Goal: Task Accomplishment & Management: Manage account settings

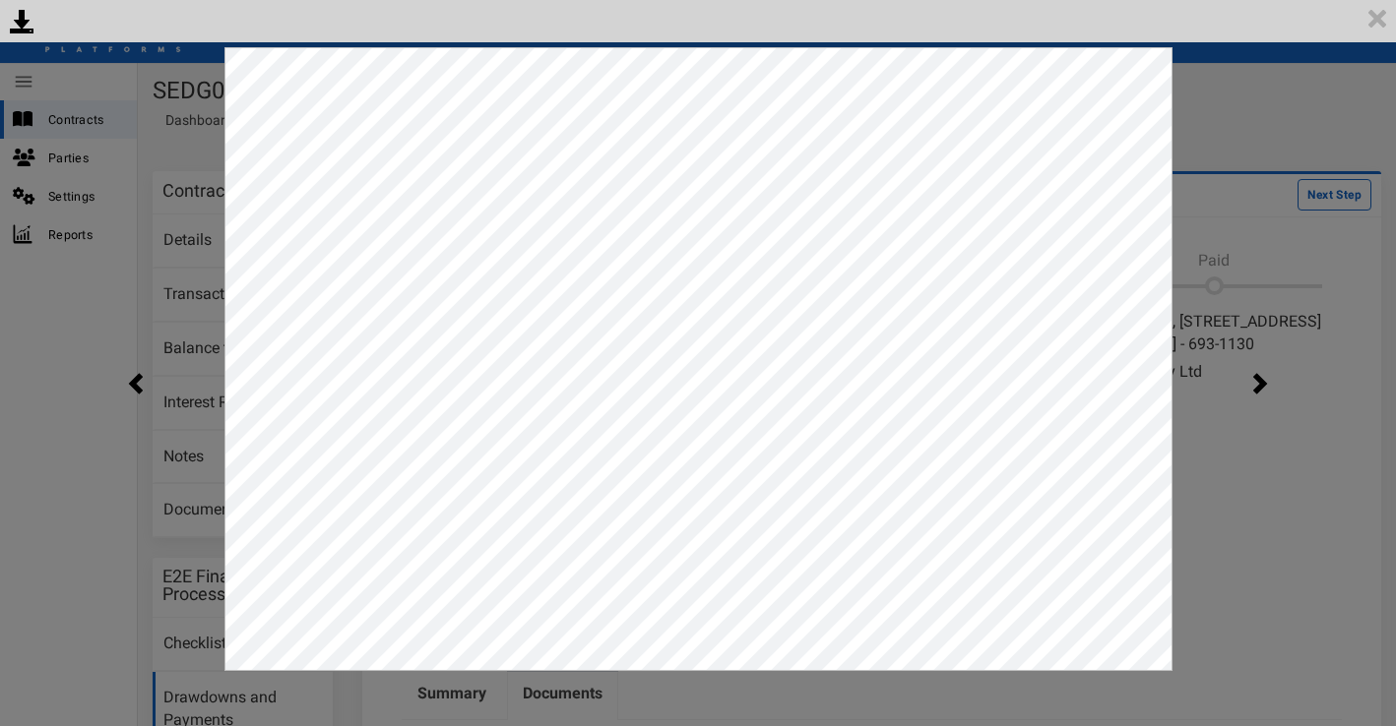
scroll to position [281, 0]
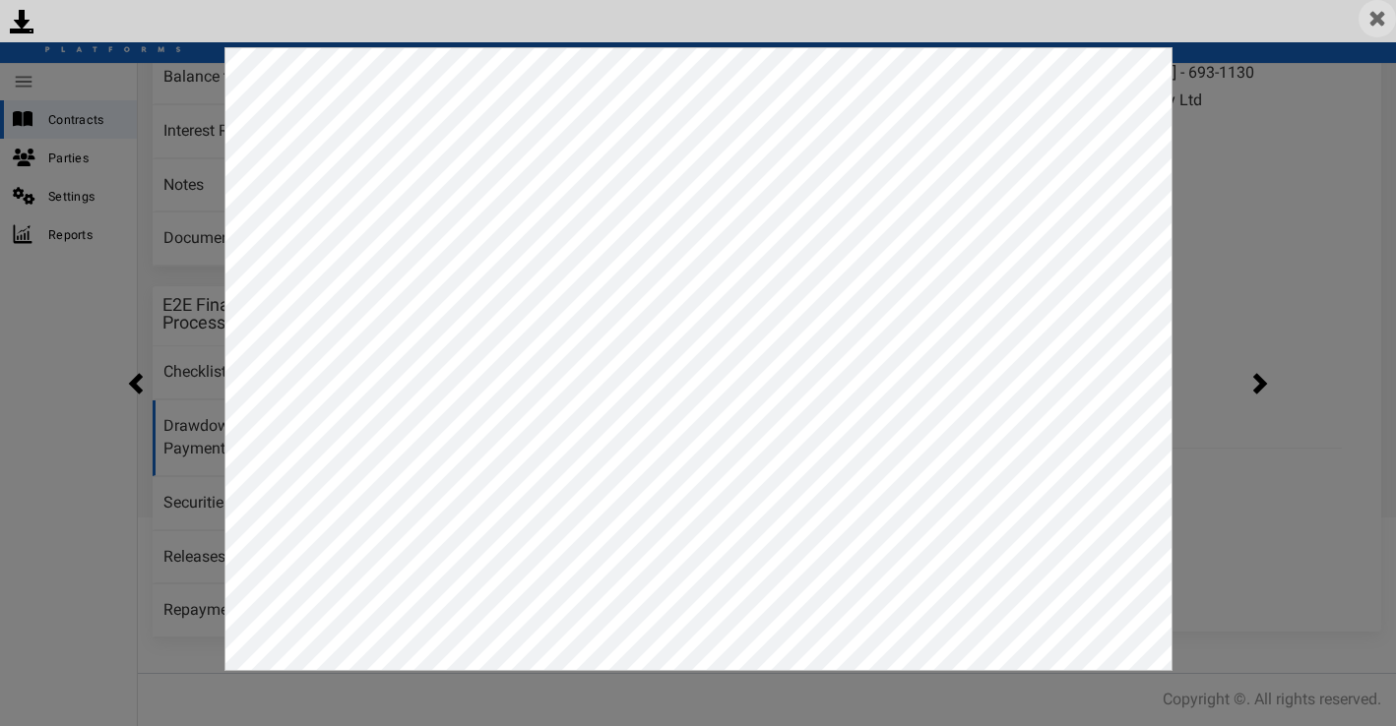
click at [1381, 26] on img at bounding box center [1376, 18] width 37 height 37
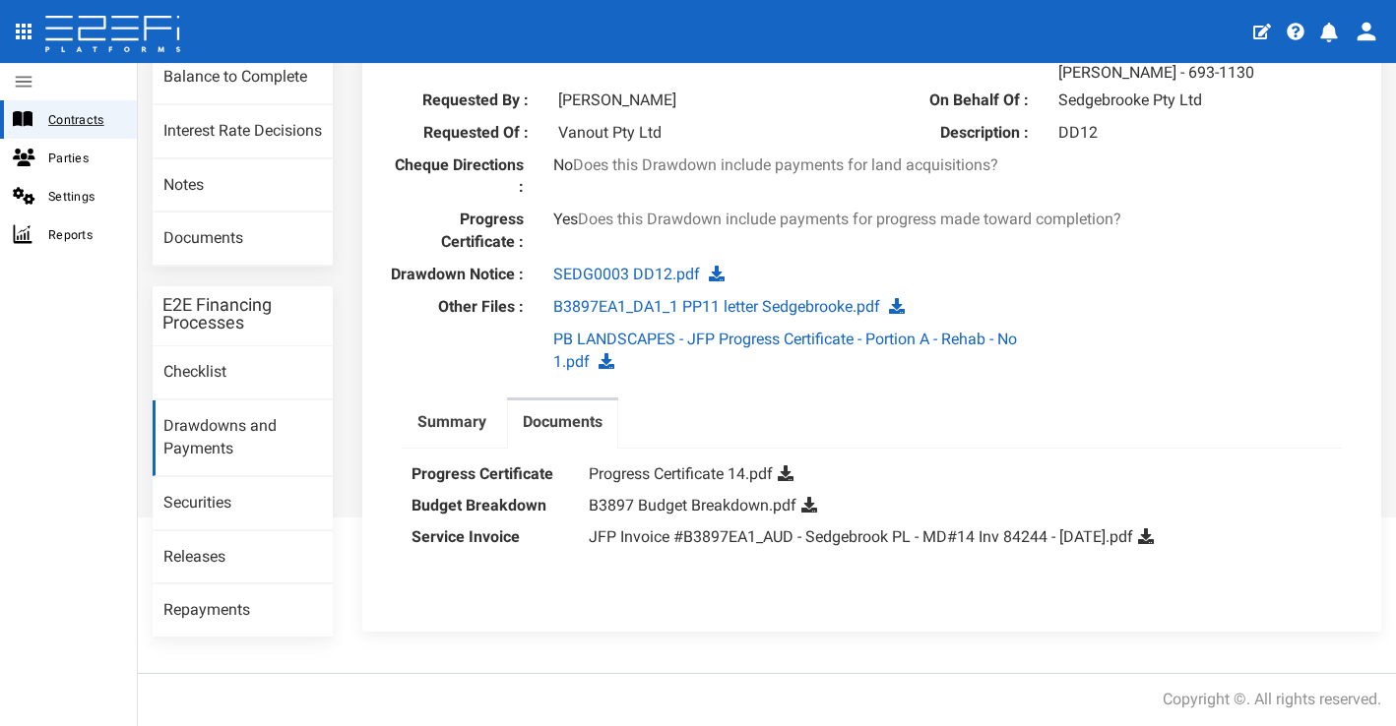
click at [78, 104] on div "Contracts" at bounding box center [68, 119] width 137 height 38
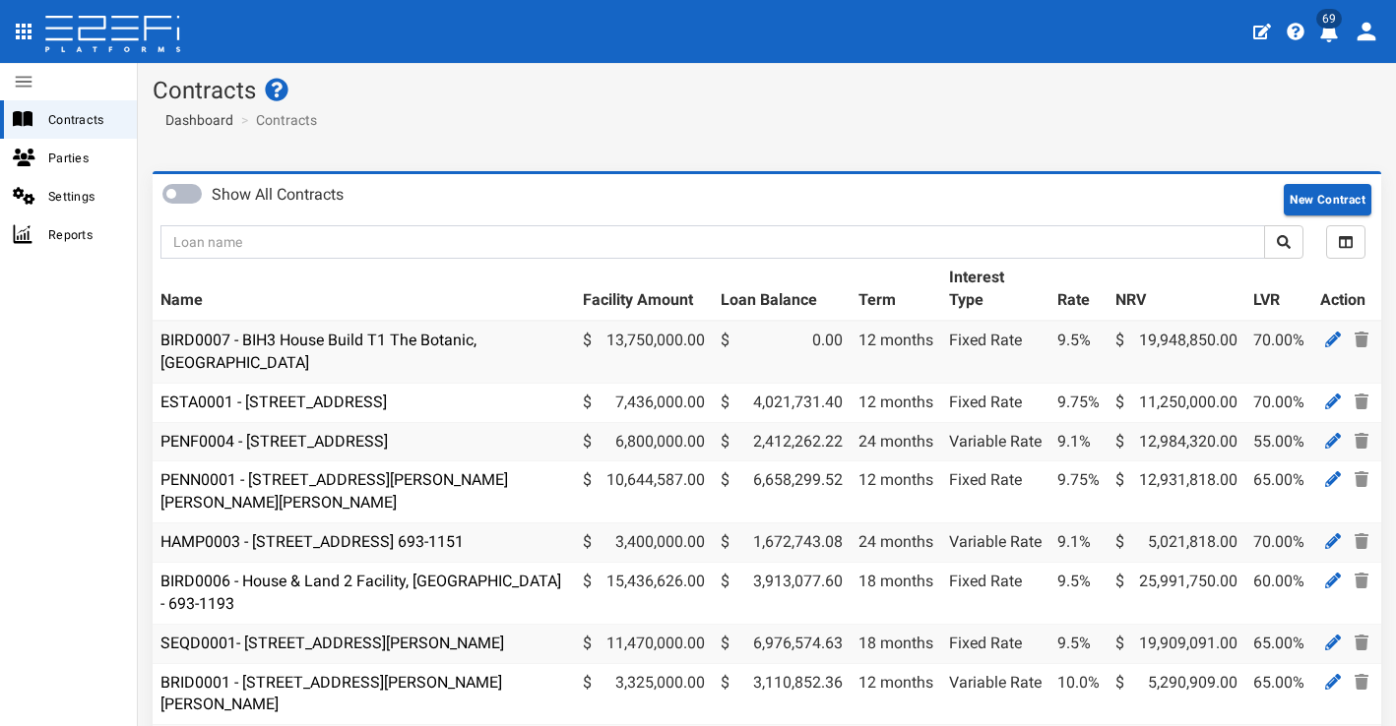
click at [1325, 37] on icon "profile" at bounding box center [1329, 33] width 18 height 20
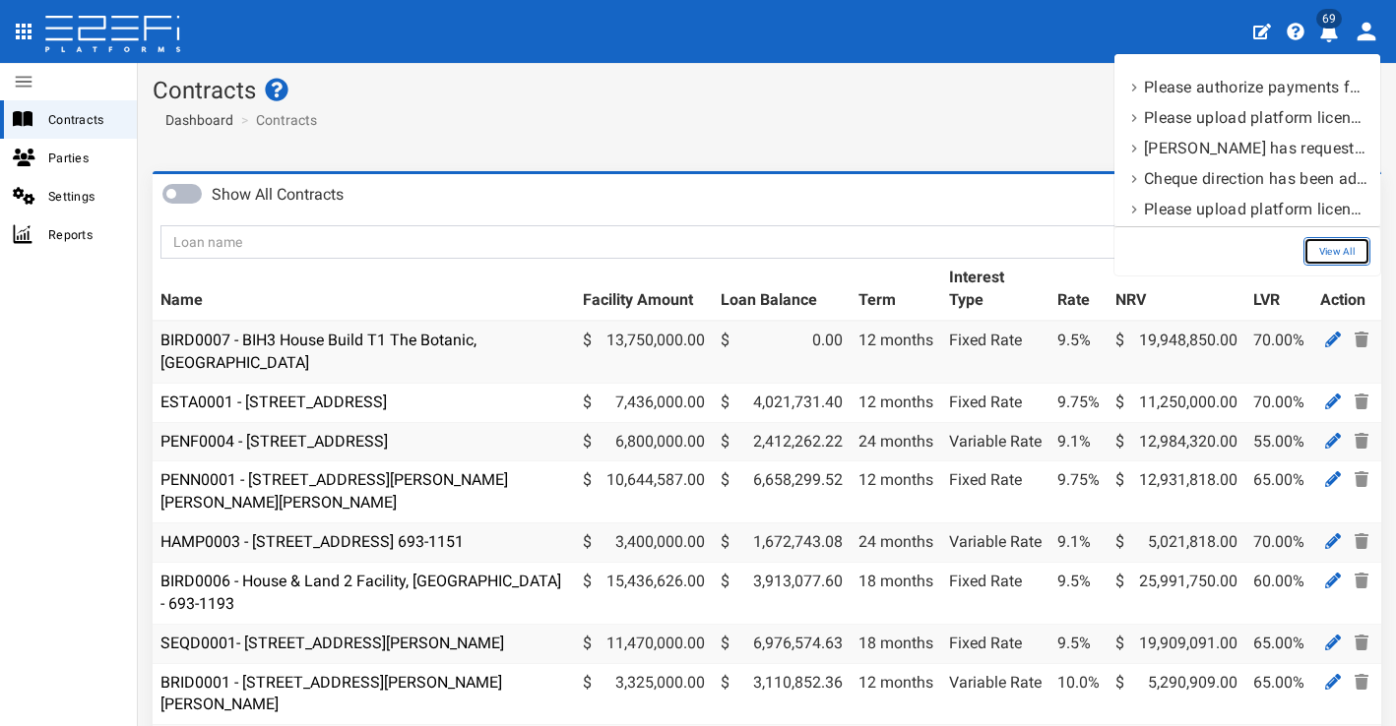
click at [1337, 247] on link "View All" at bounding box center [1336, 251] width 67 height 29
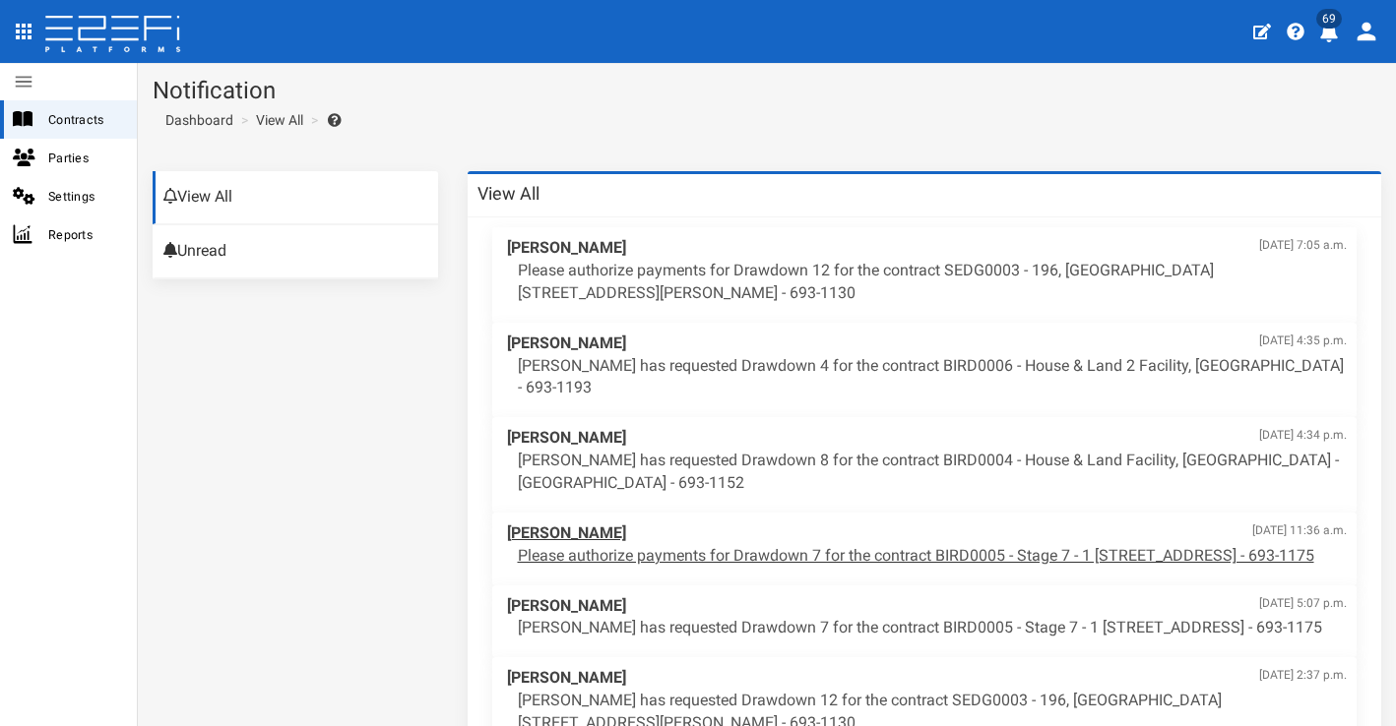
click at [764, 552] on p "Please authorize payments for Drawdown 7 for the contract BIRD0005 - Stage 7 - …" at bounding box center [933, 556] width 830 height 23
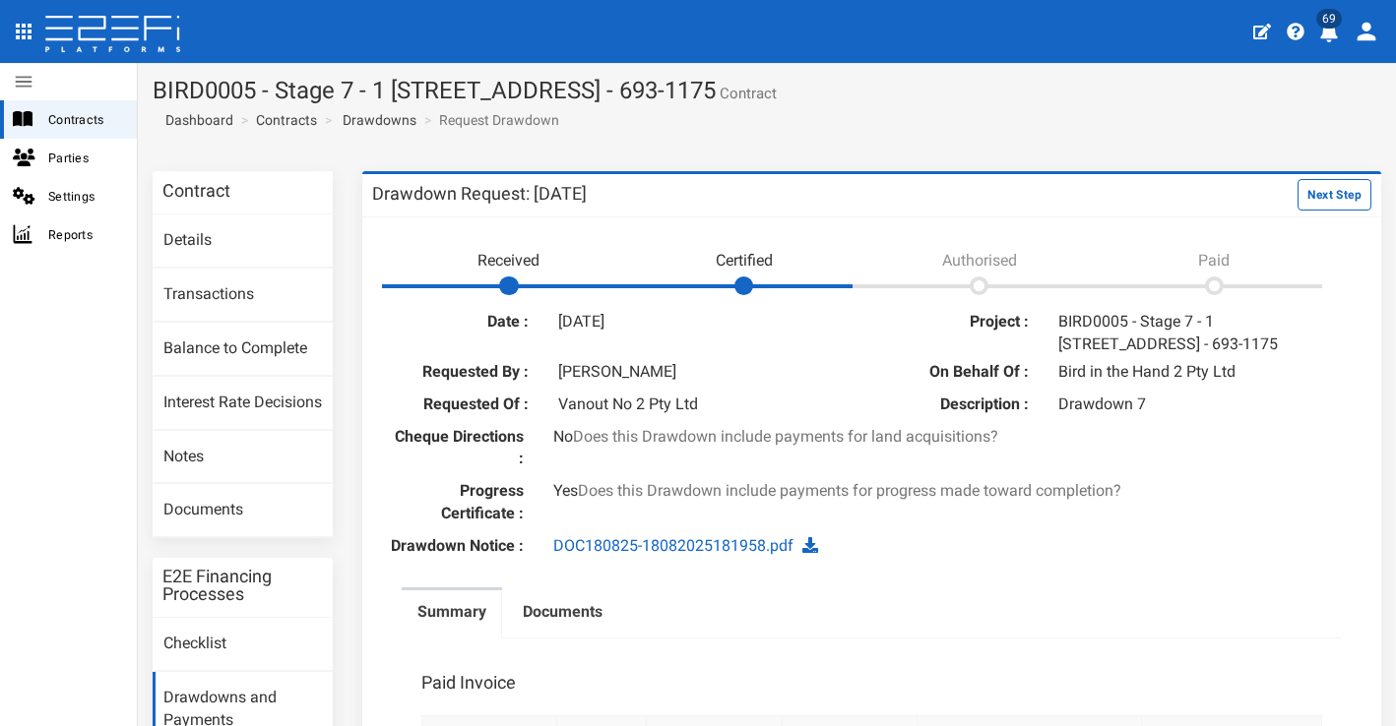
scroll to position [26, 0]
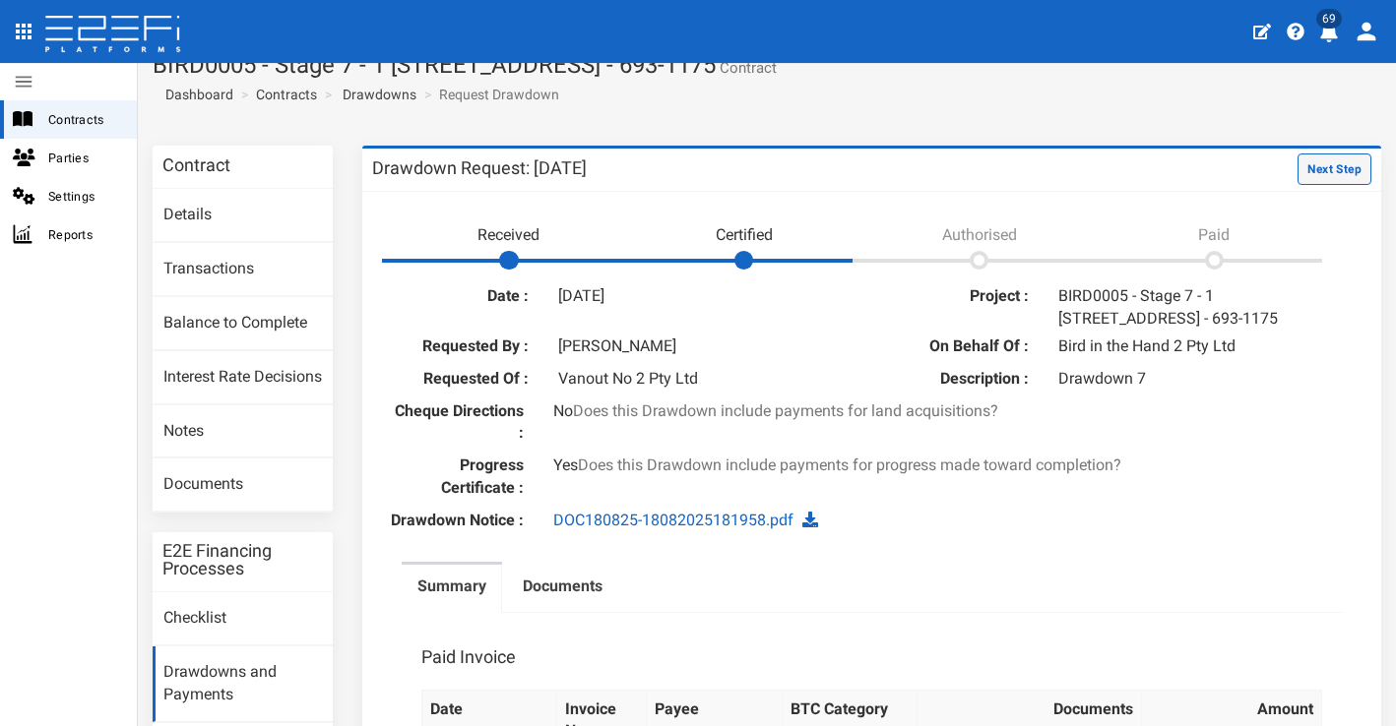
click at [1344, 165] on button "Next Step" at bounding box center [1334, 169] width 74 height 31
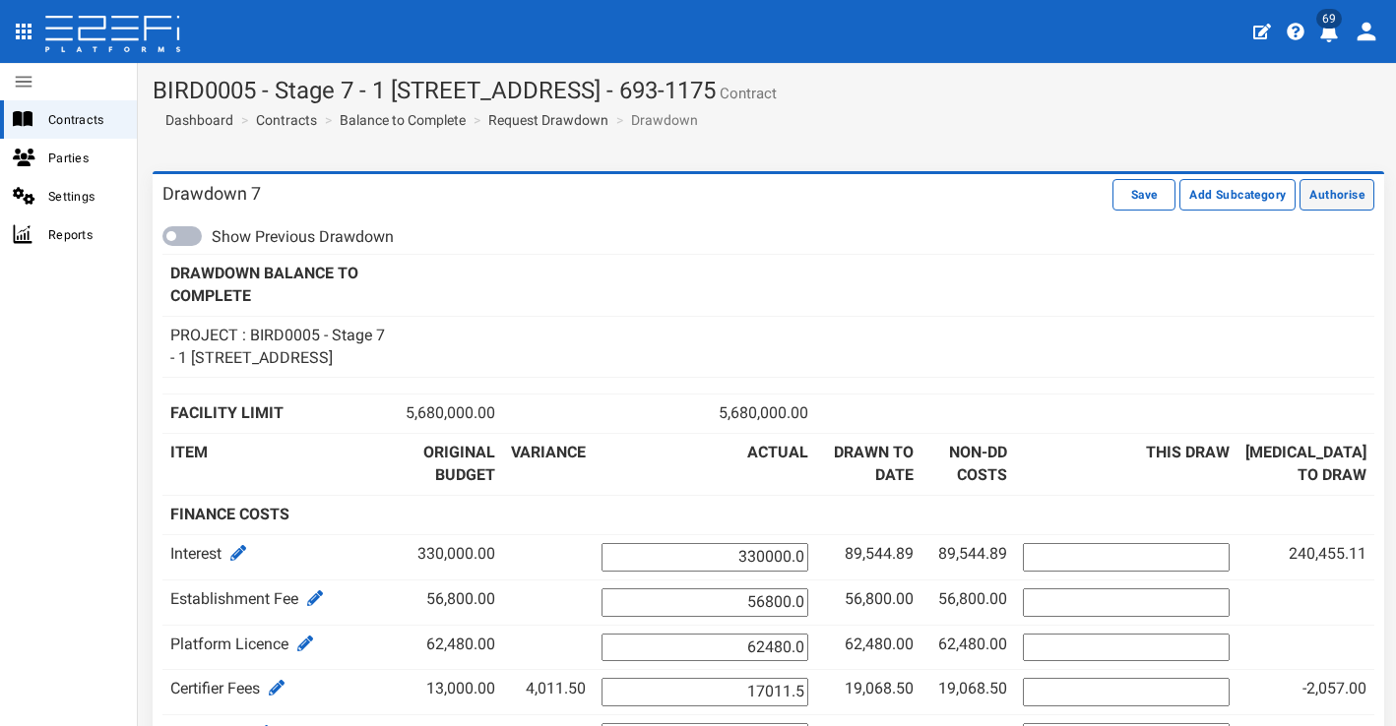
click at [1335, 199] on button "Authorise" at bounding box center [1336, 194] width 75 height 31
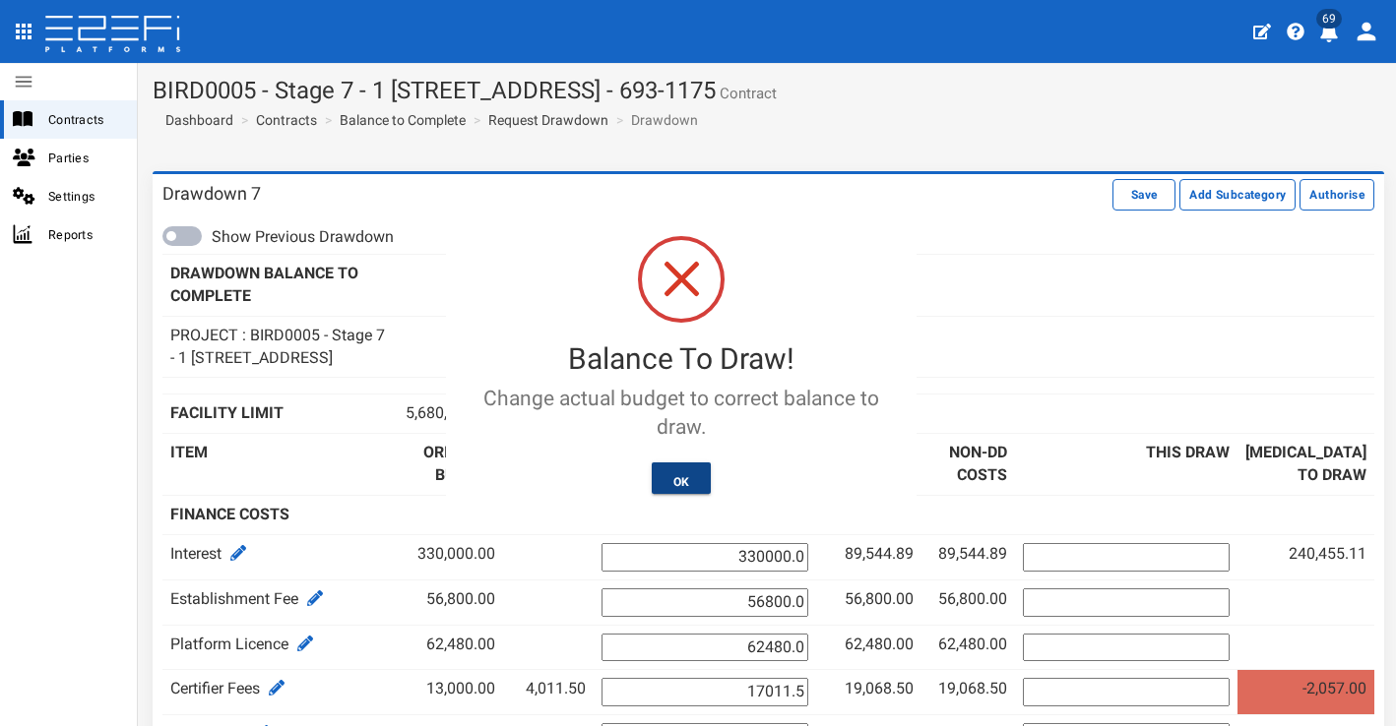
click at [686, 464] on button "OK" at bounding box center [682, 478] width 60 height 31
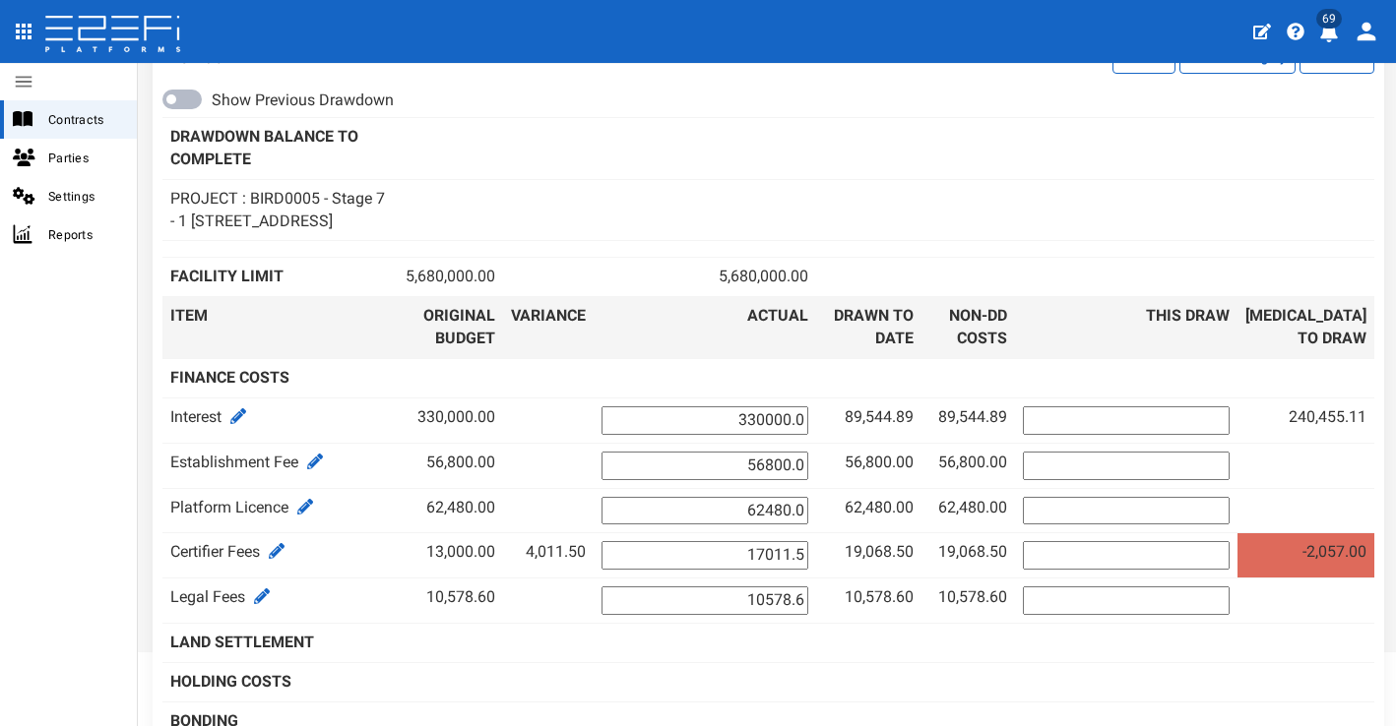
scroll to position [141, 0]
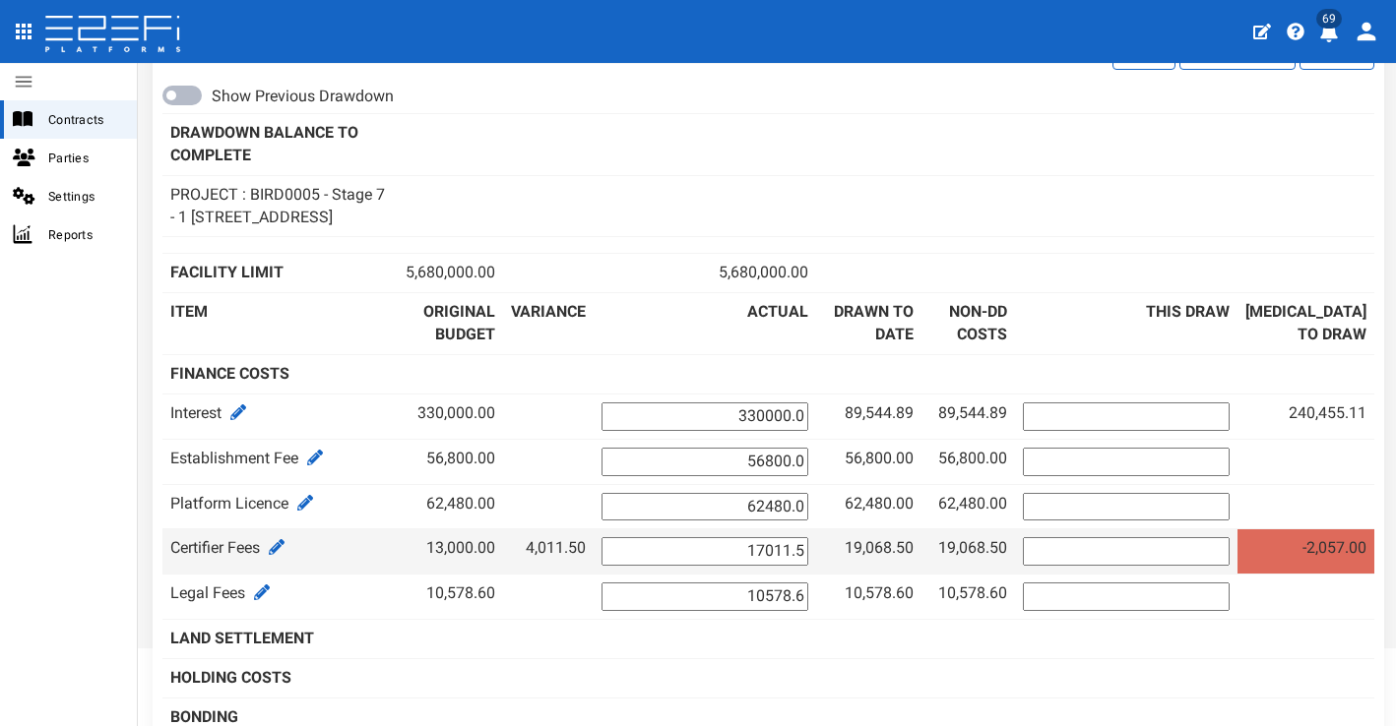
drag, startPoint x: 755, startPoint y: 566, endPoint x: 866, endPoint y: 566, distance: 111.2
click at [866, 566] on tr "Certifier Fees 13,000.00 4,011.50 17011.5 19,068.50 19,068.50" at bounding box center [768, 552] width 1212 height 45
type input "19068.5"
click at [1101, 563] on input "number" at bounding box center [1126, 551] width 207 height 29
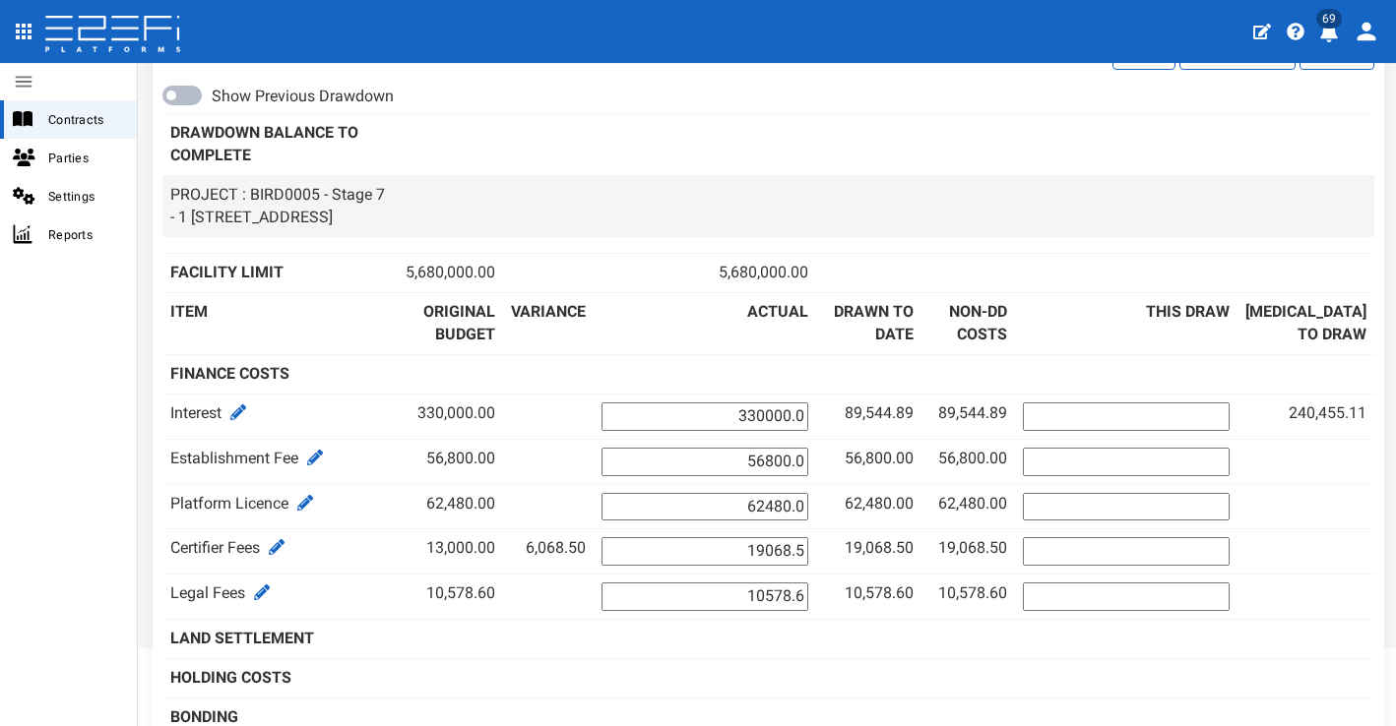
scroll to position [0, 0]
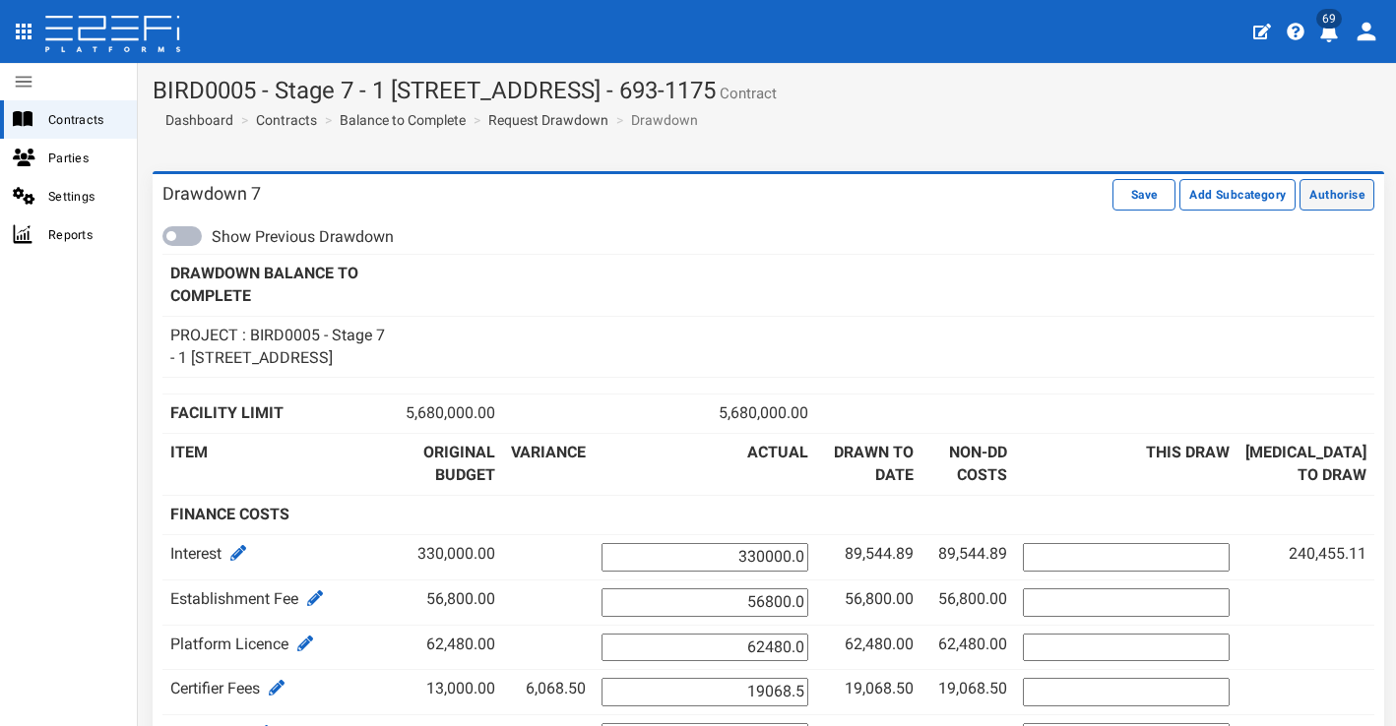
click at [1330, 201] on button "Authorise" at bounding box center [1336, 194] width 75 height 31
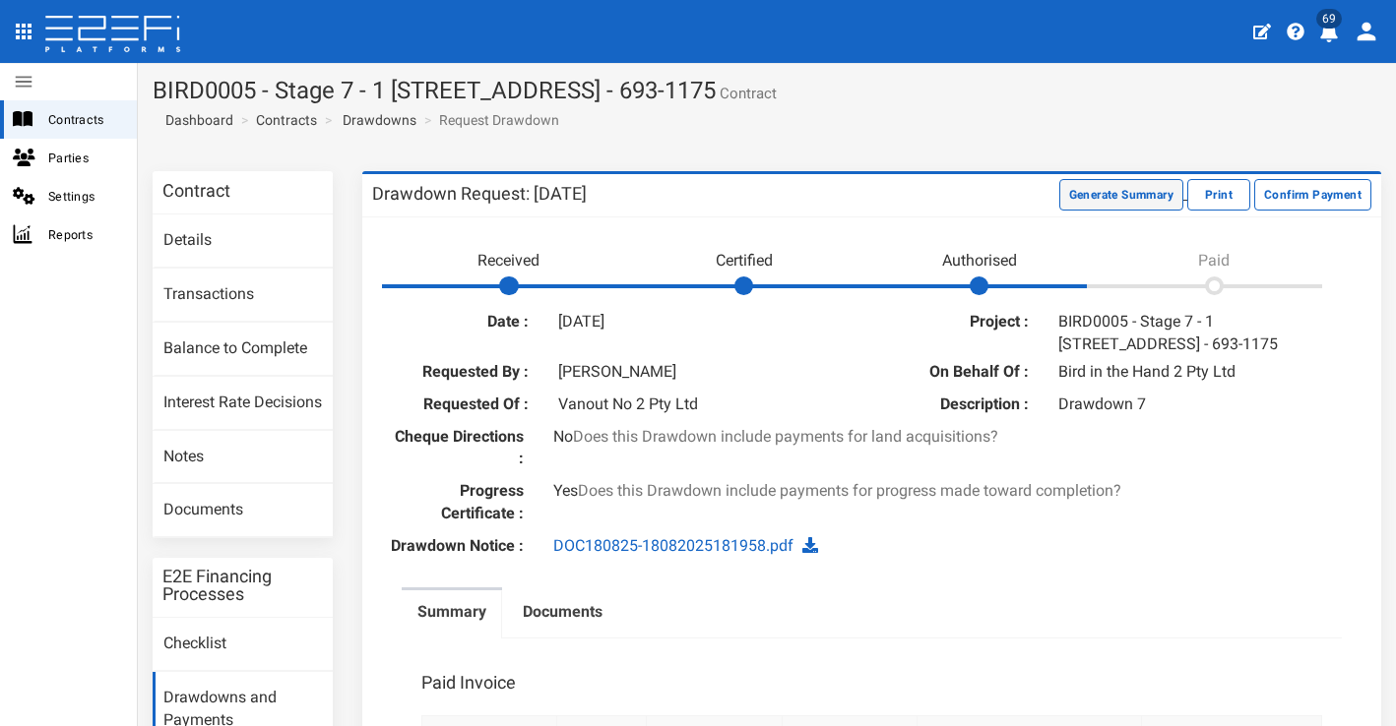
click at [1087, 205] on button "Generate Summary" at bounding box center [1121, 194] width 124 height 31
click at [1109, 200] on button "Download Summary" at bounding box center [1117, 194] width 131 height 31
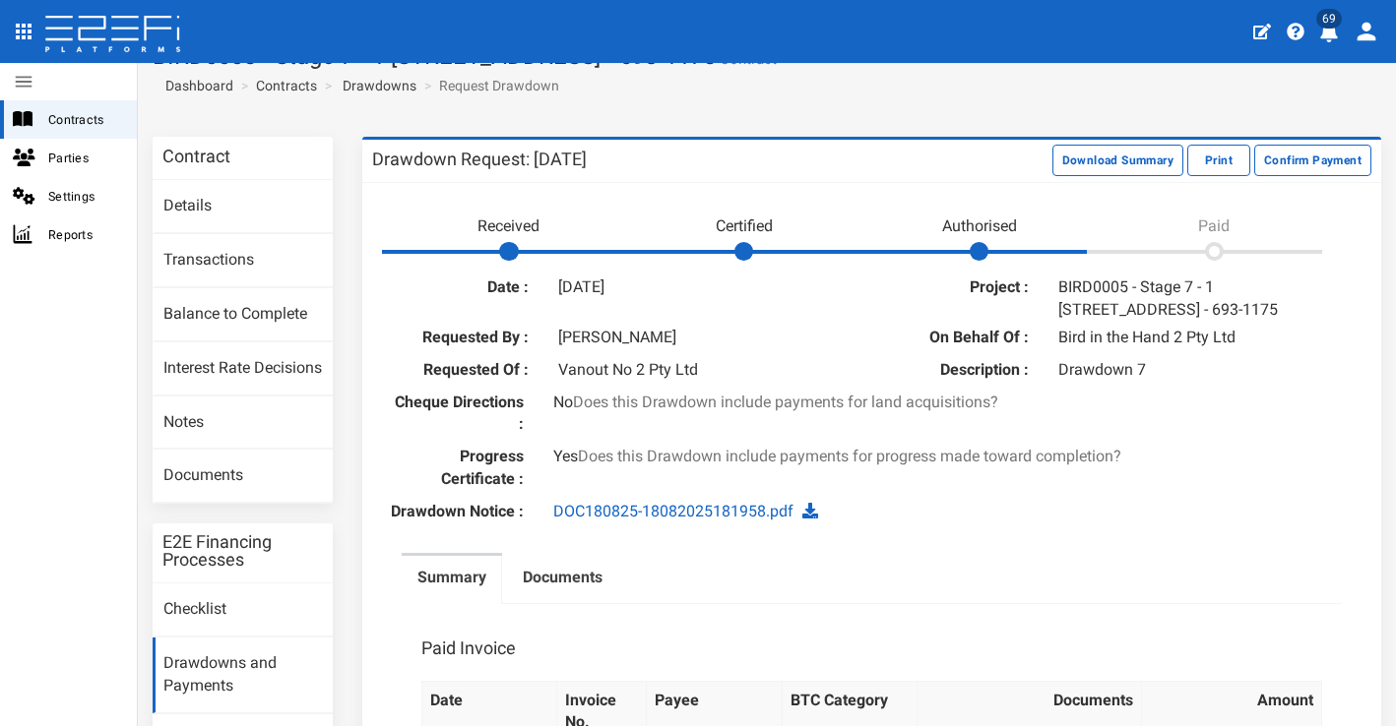
scroll to position [263, 0]
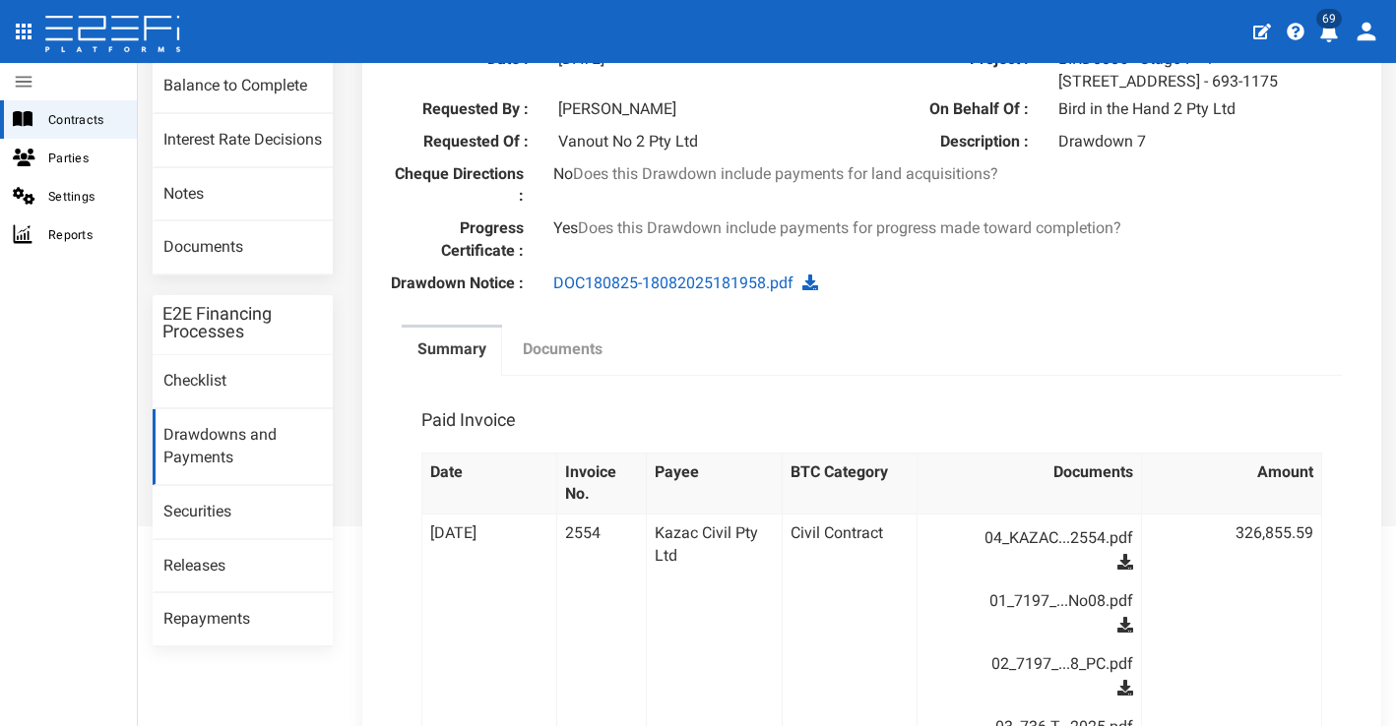
click at [567, 361] on label "Documents" at bounding box center [563, 350] width 80 height 23
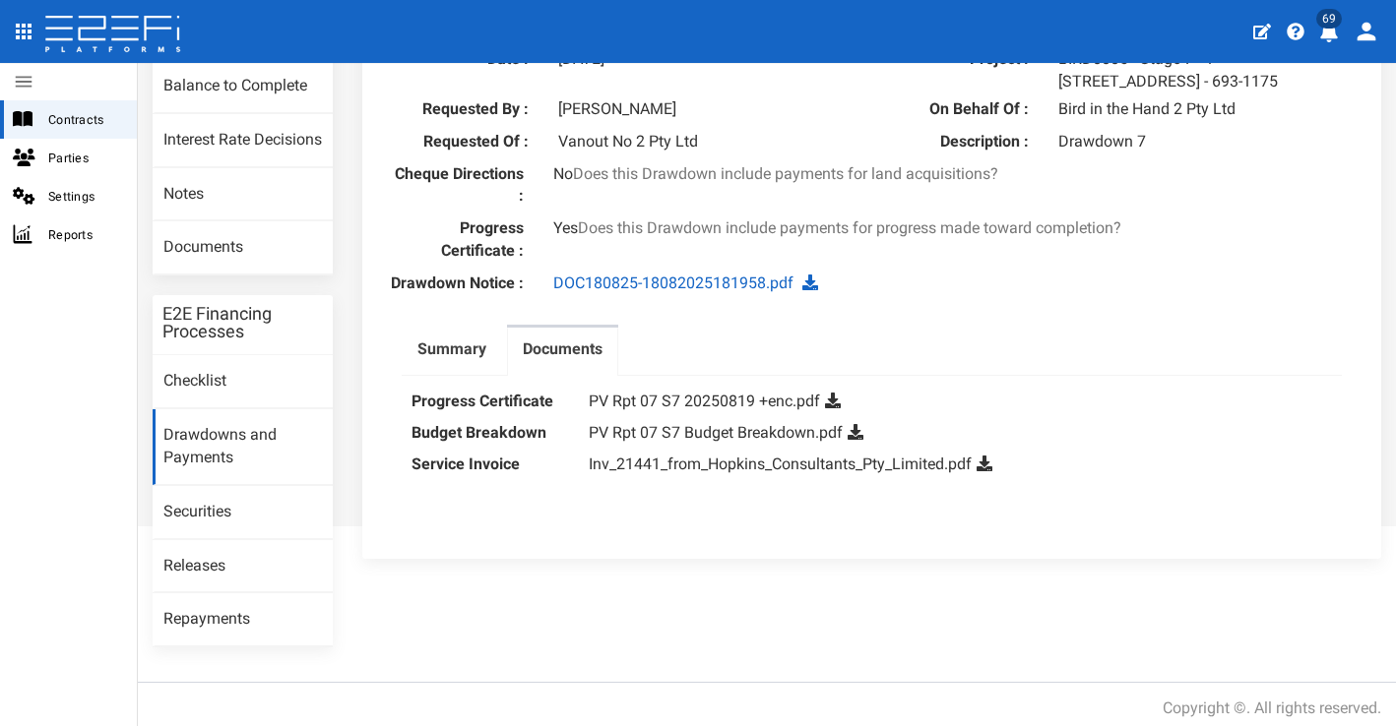
click at [834, 408] on icon at bounding box center [833, 401] width 16 height 16
click at [849, 438] on icon at bounding box center [855, 432] width 16 height 16
click at [986, 471] on icon at bounding box center [984, 464] width 16 height 16
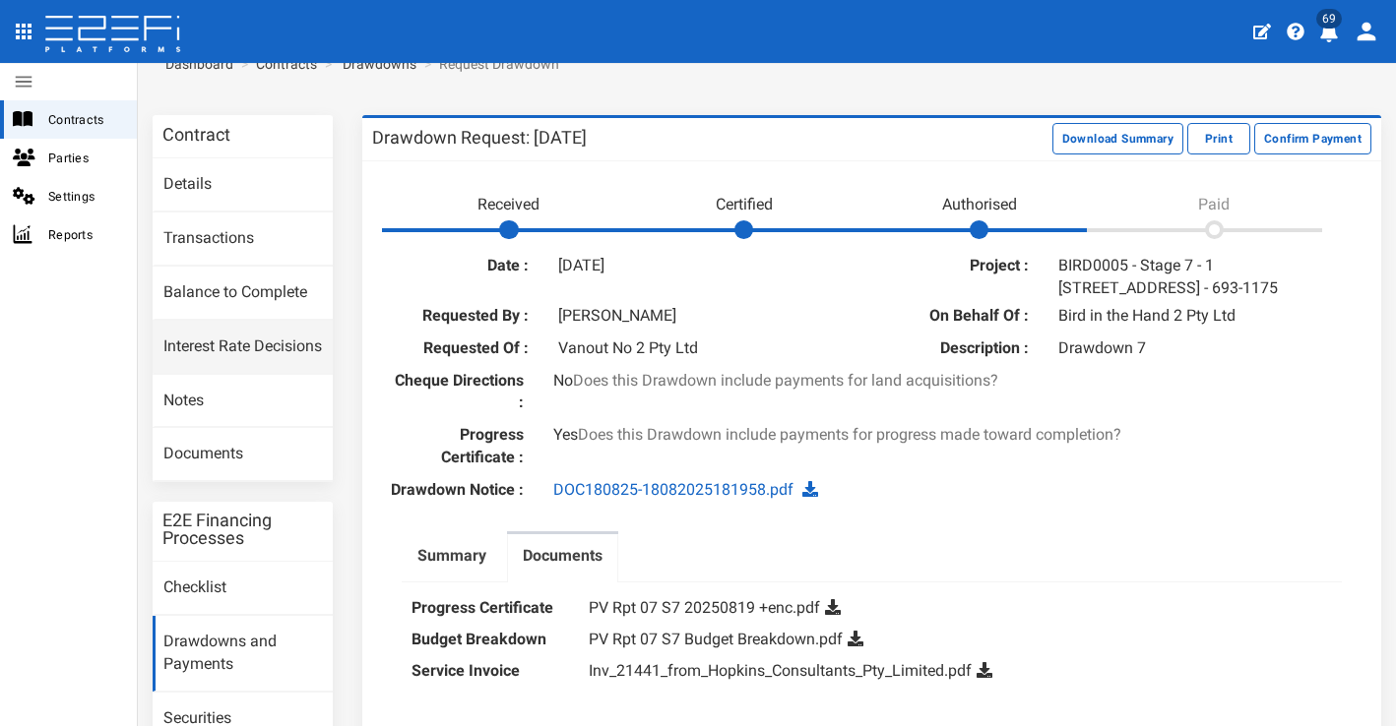
scroll to position [104, 0]
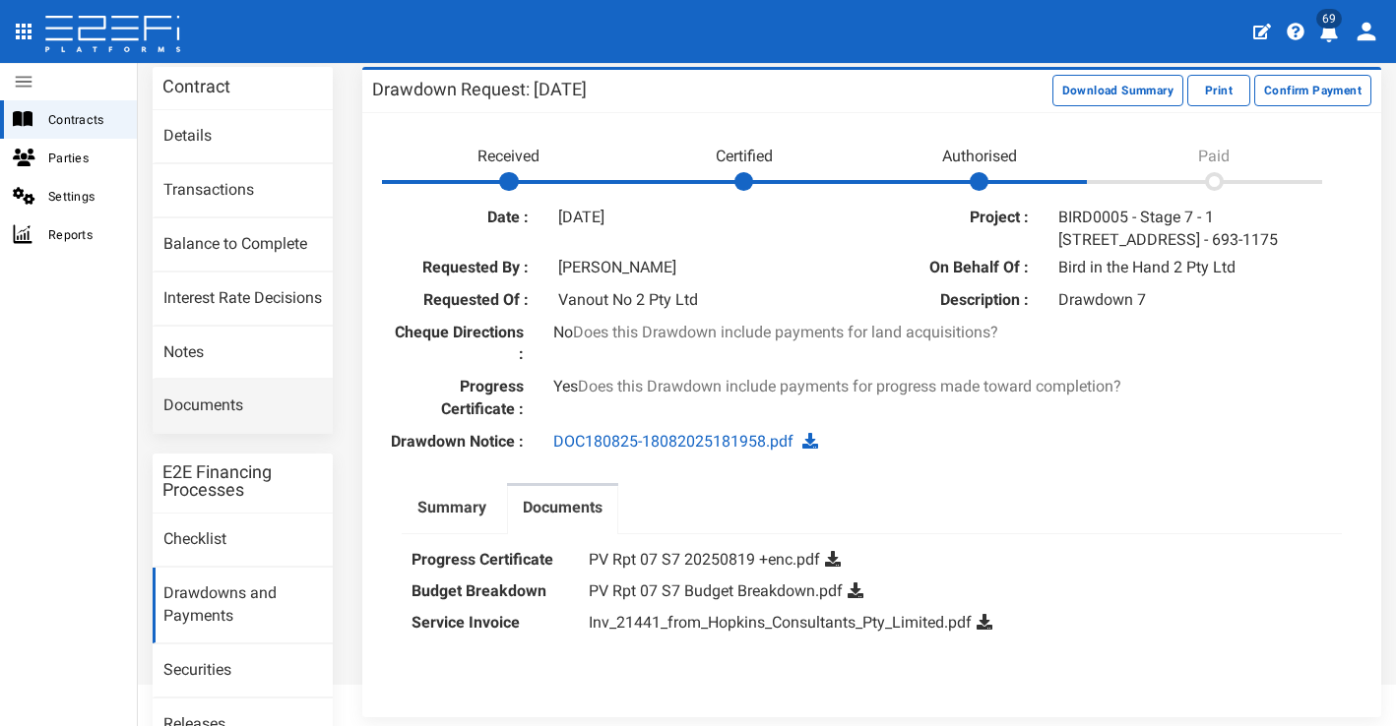
click at [262, 407] on link "Documents" at bounding box center [243, 406] width 180 height 53
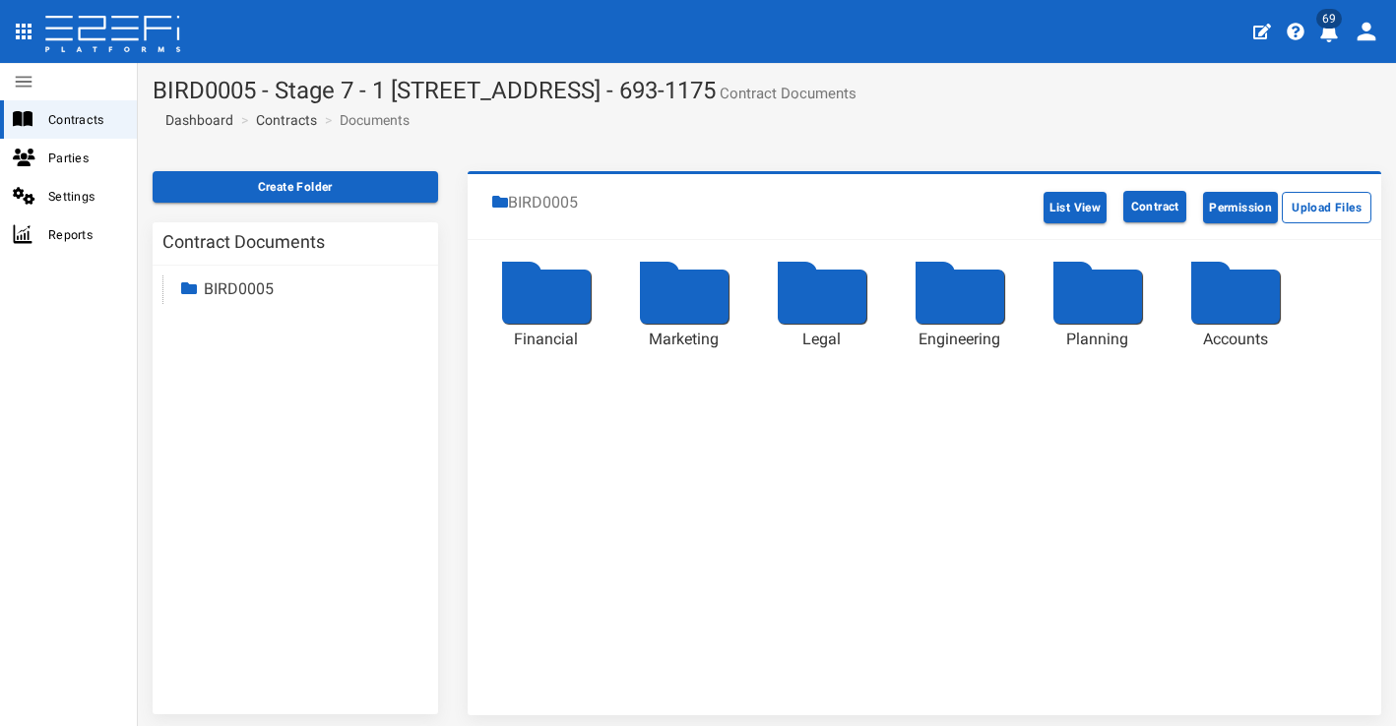
click at [554, 308] on div at bounding box center [546, 297] width 89 height 54
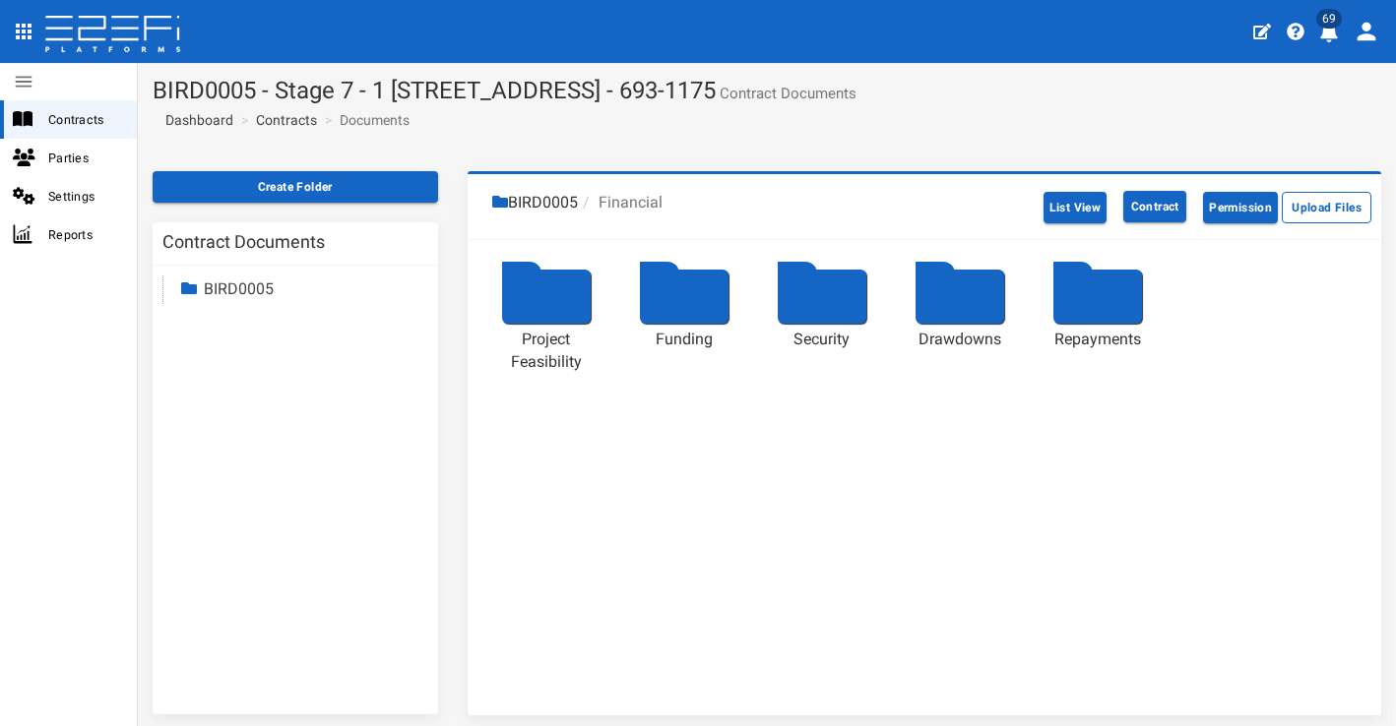
click at [547, 294] on div at bounding box center [546, 297] width 89 height 54
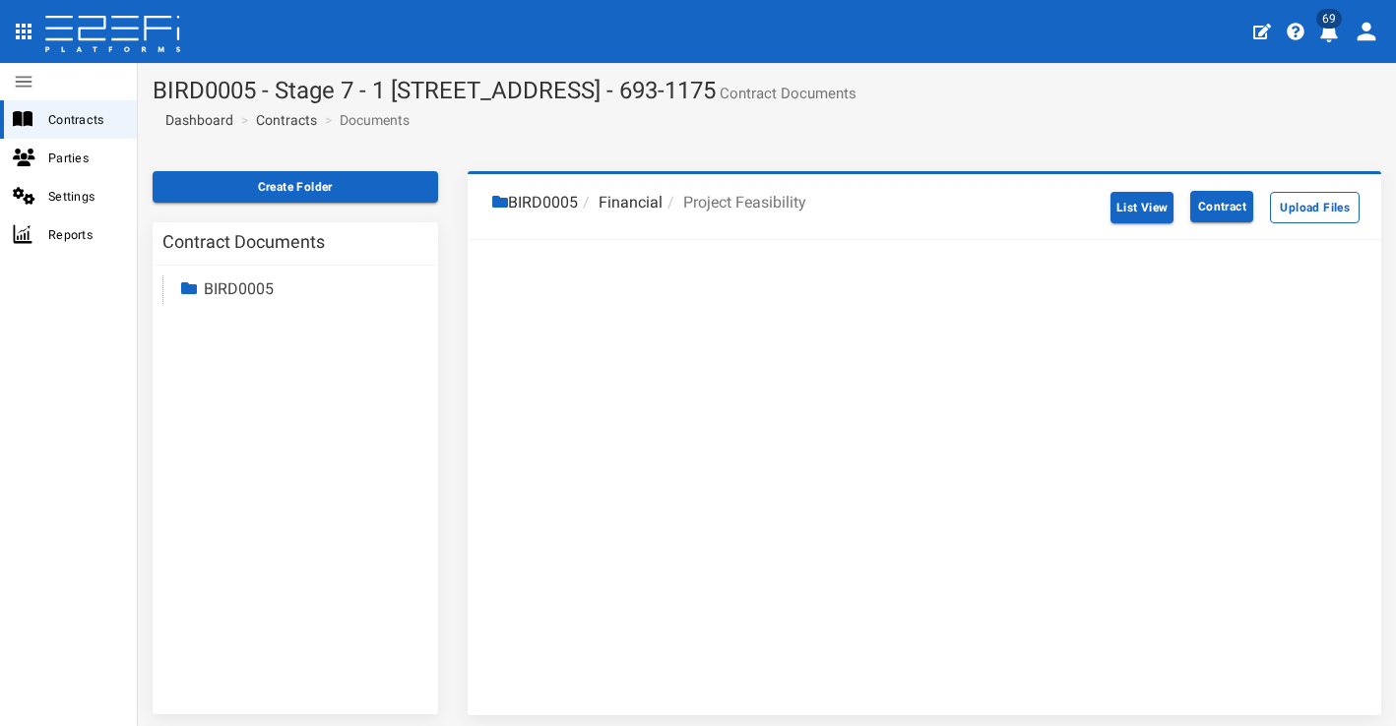
click at [625, 193] on li "Financial" at bounding box center [620, 203] width 85 height 23
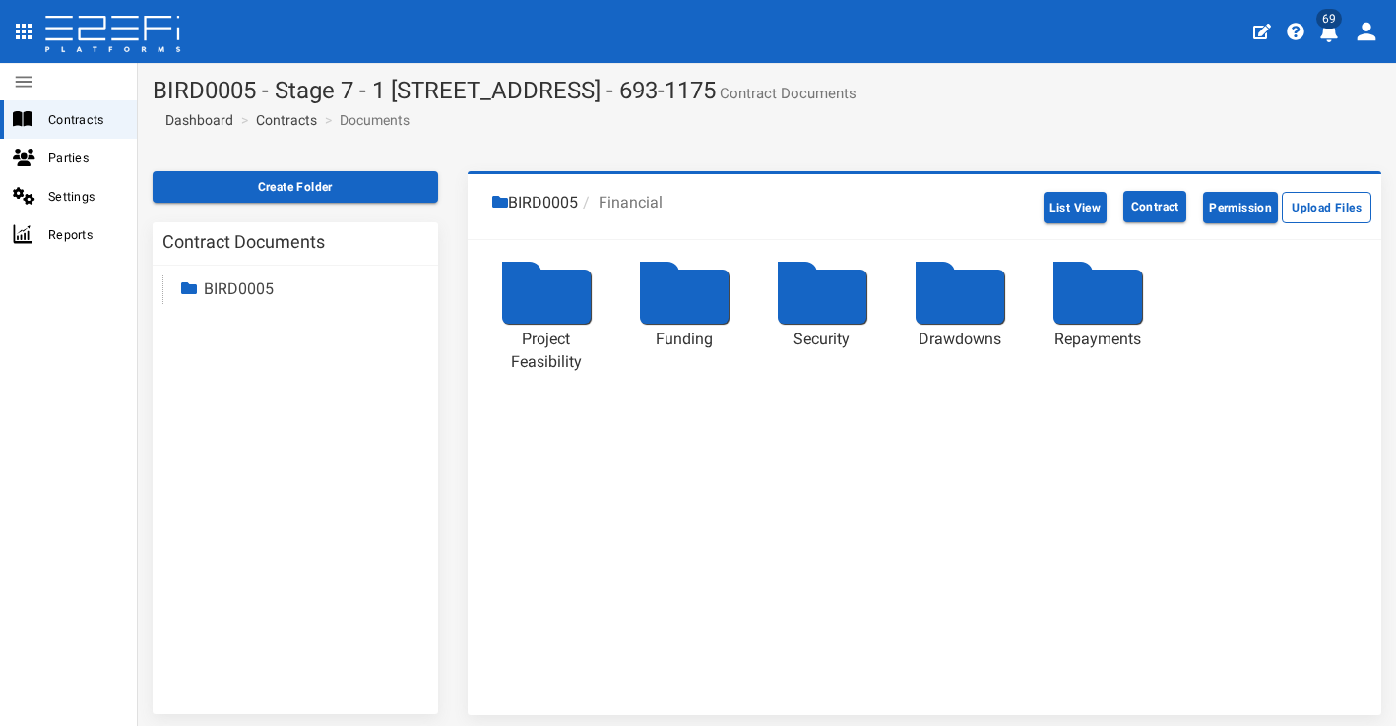
click at [959, 294] on div at bounding box center [959, 297] width 89 height 54
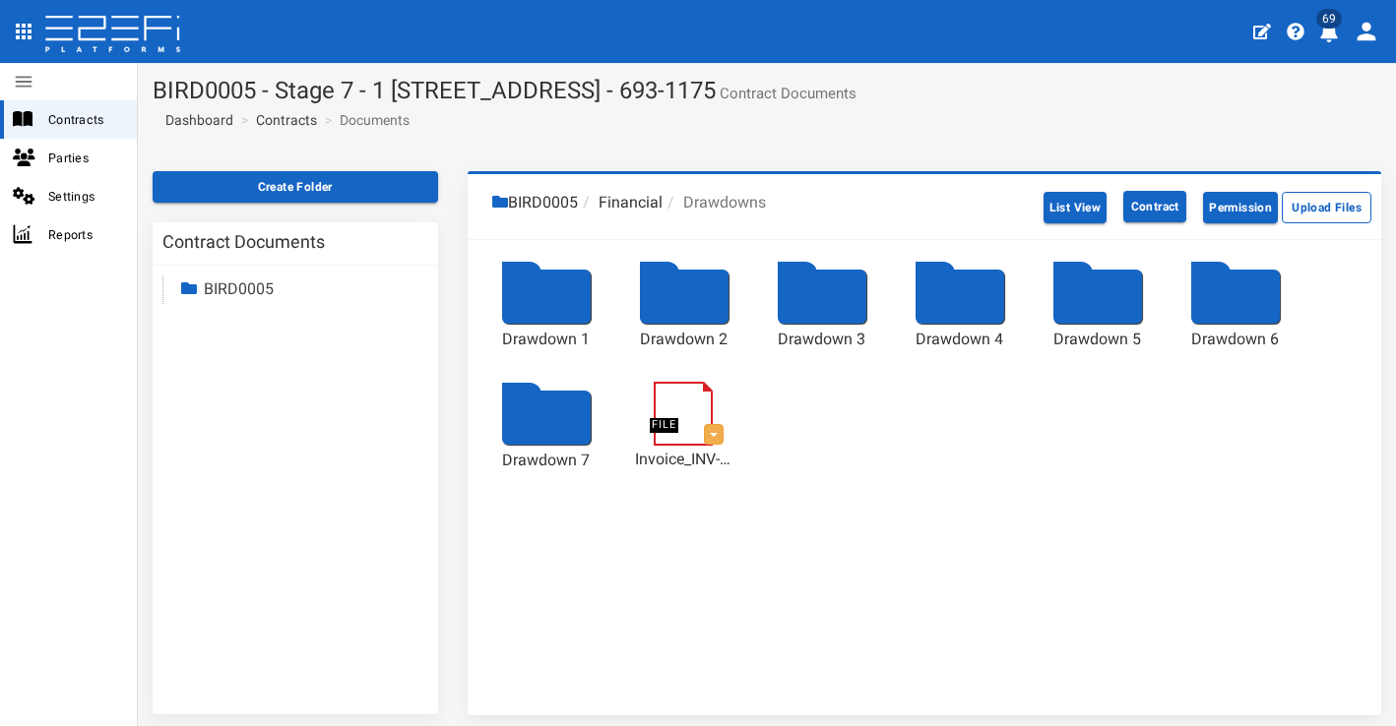
click at [560, 407] on div at bounding box center [546, 418] width 89 height 54
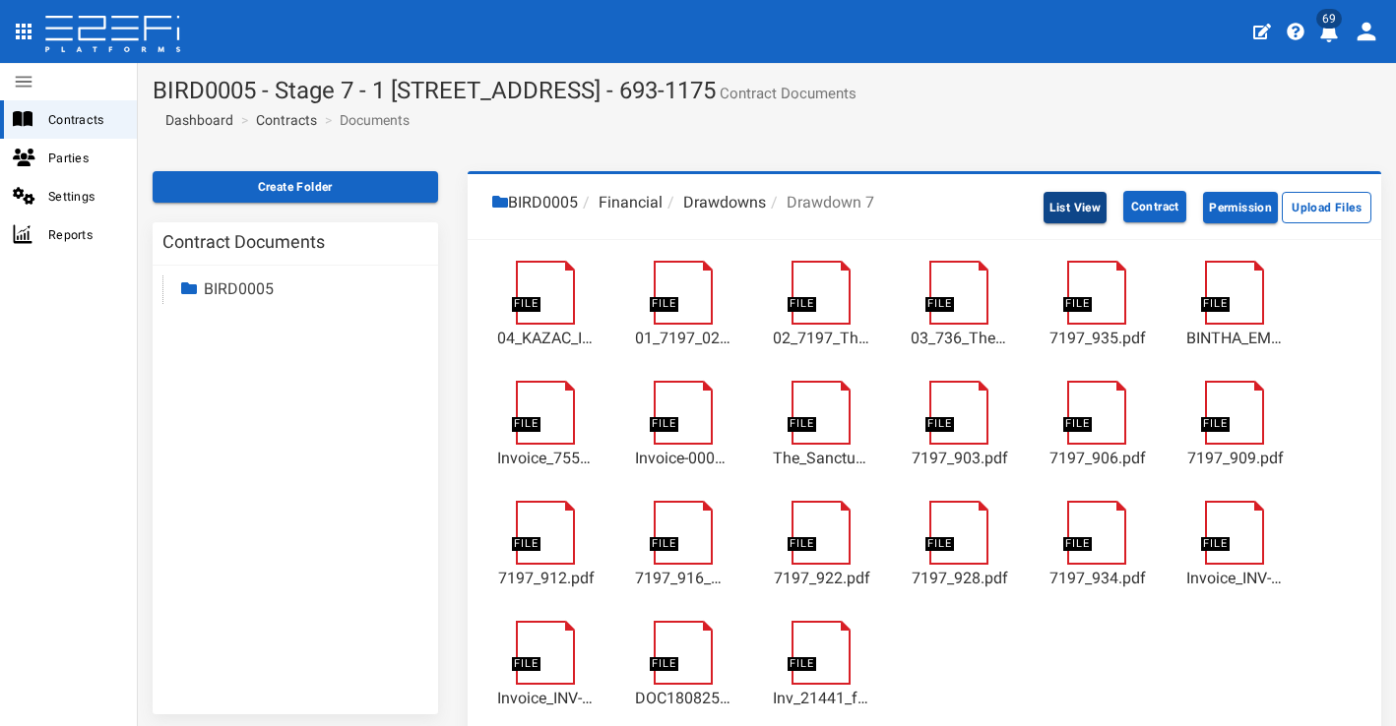
click at [1058, 210] on button "List View" at bounding box center [1075, 207] width 64 height 31
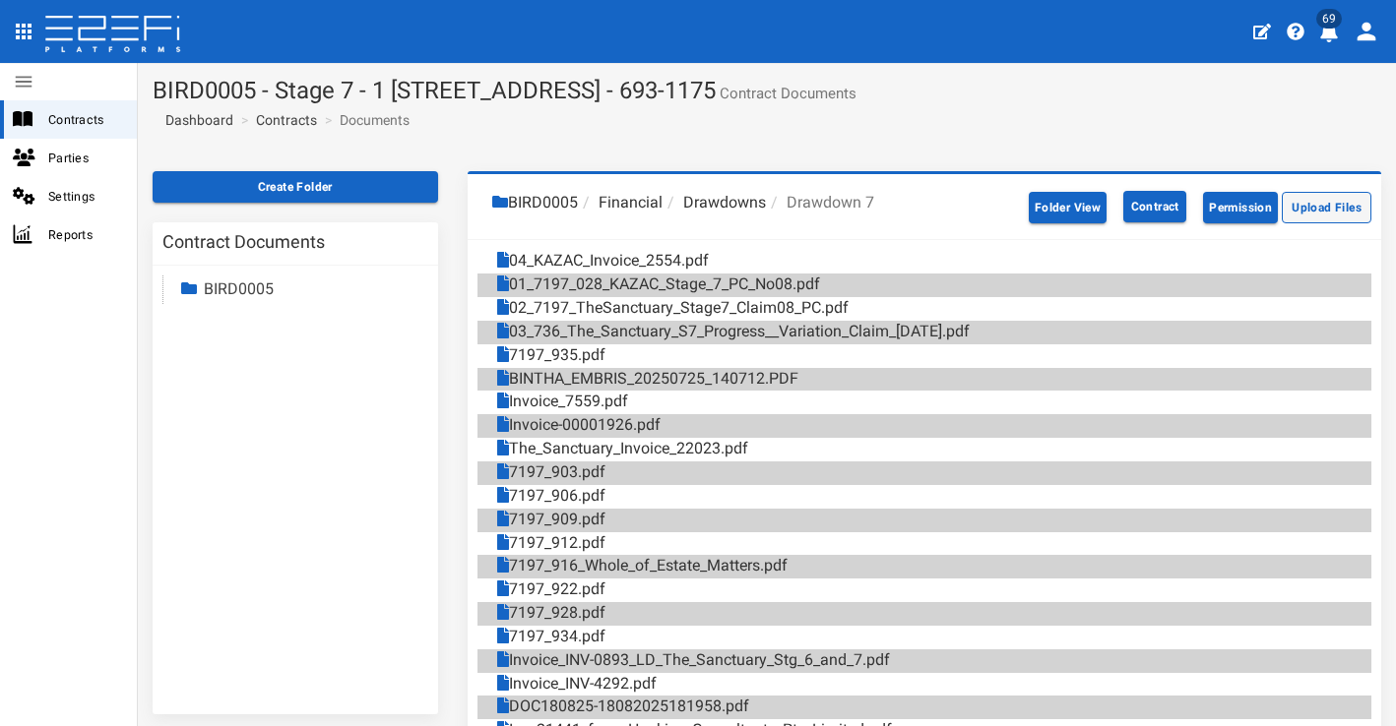
click at [1332, 204] on button "Upload Files" at bounding box center [1327, 207] width 90 height 31
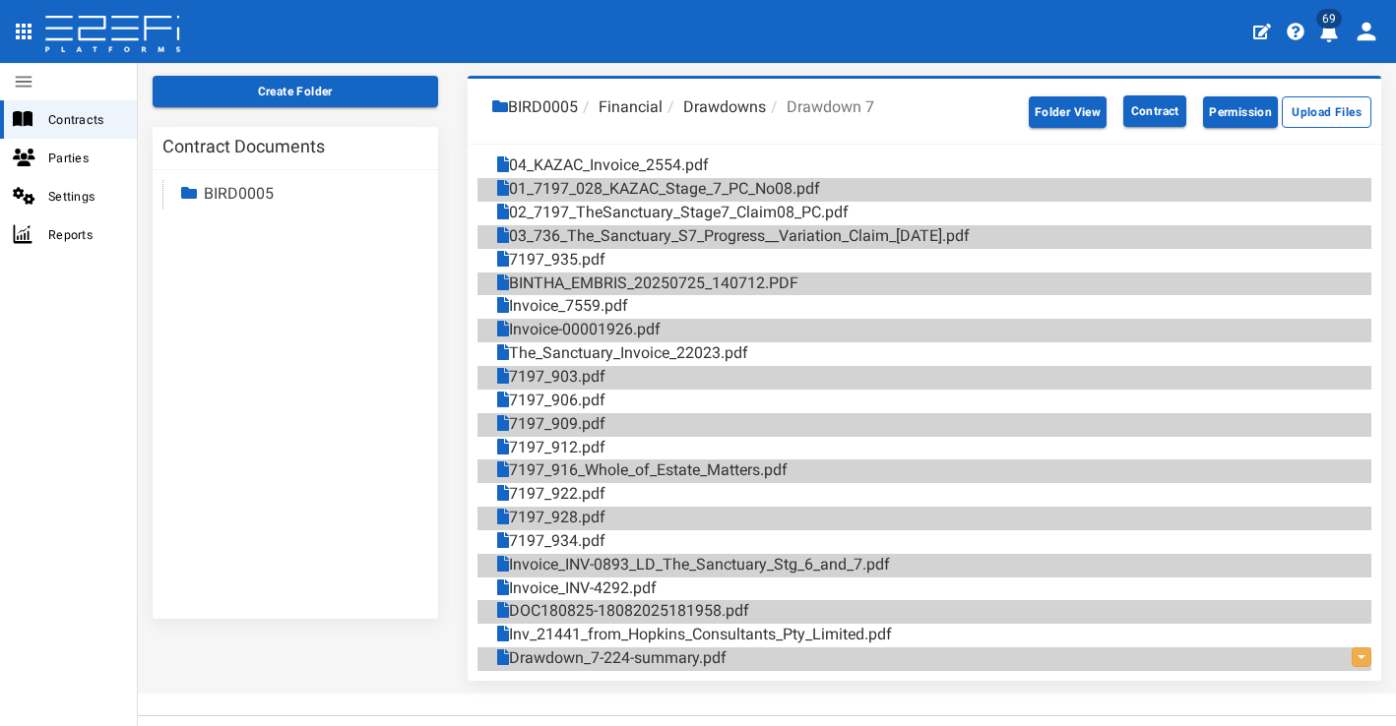
click at [1338, 24] on span "69" at bounding box center [1329, 19] width 26 height 20
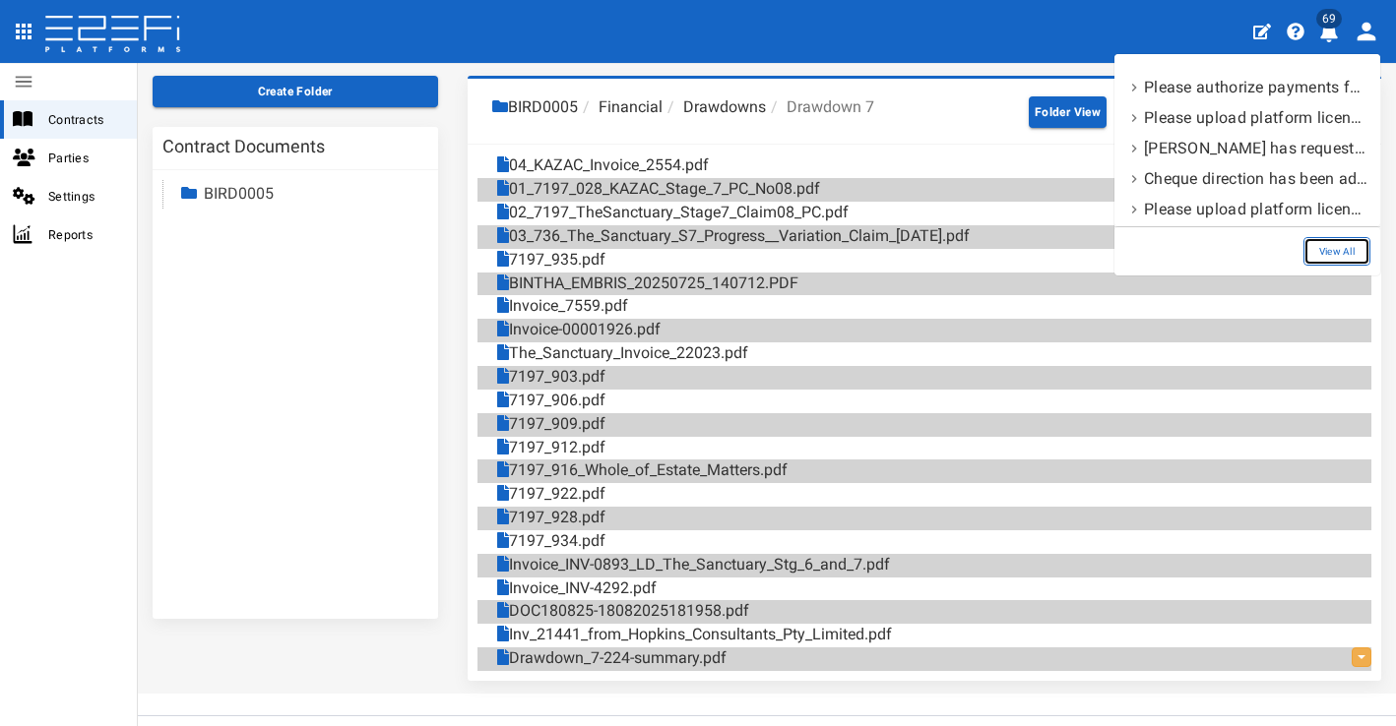
click at [1332, 249] on link "View All" at bounding box center [1336, 251] width 67 height 29
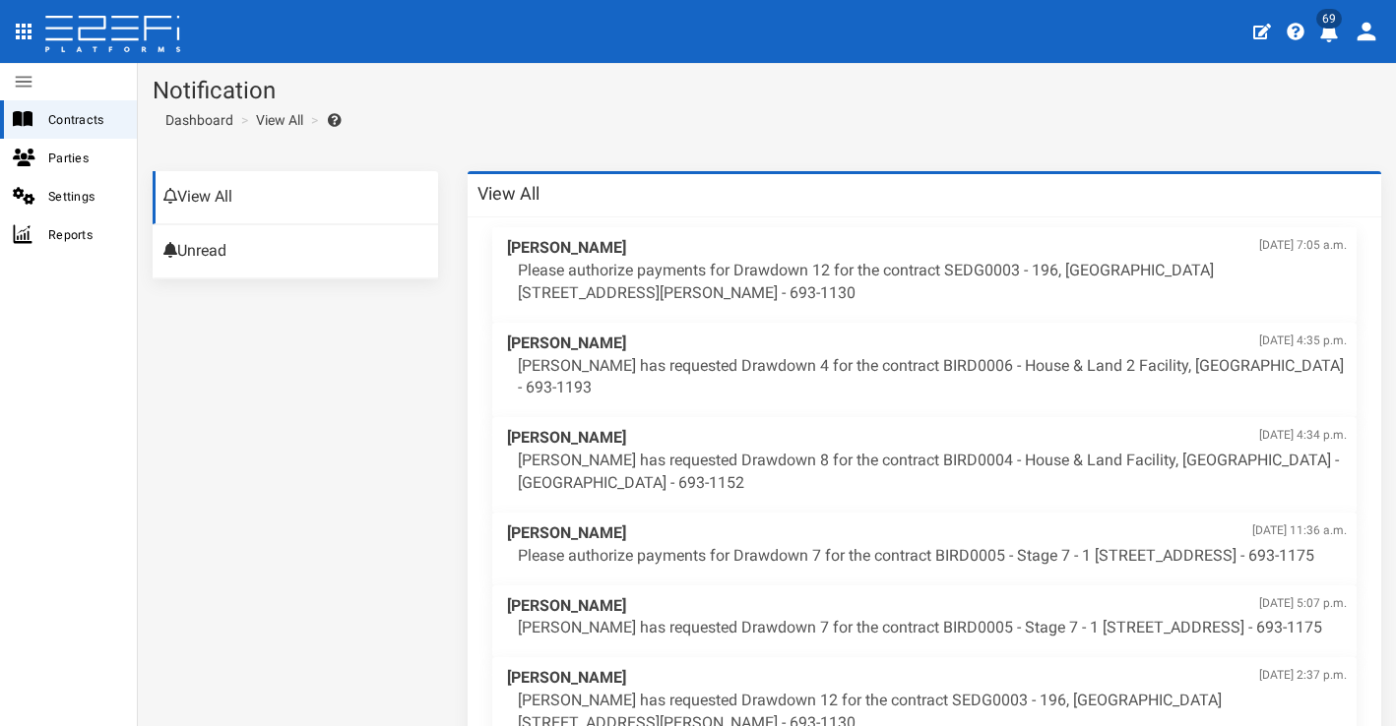
click at [805, 249] on span "Wade Harris Aug. 22, 2025, 7:05 a.m." at bounding box center [927, 248] width 841 height 23
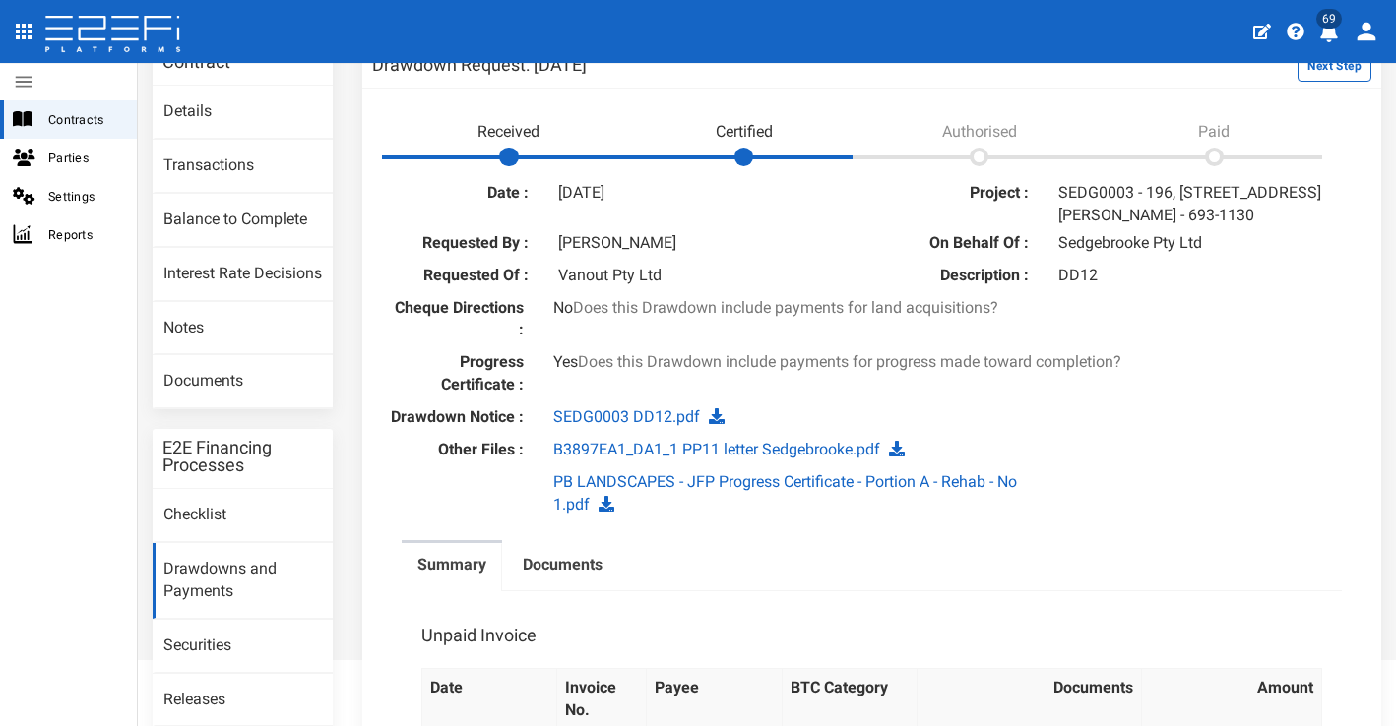
scroll to position [125, 0]
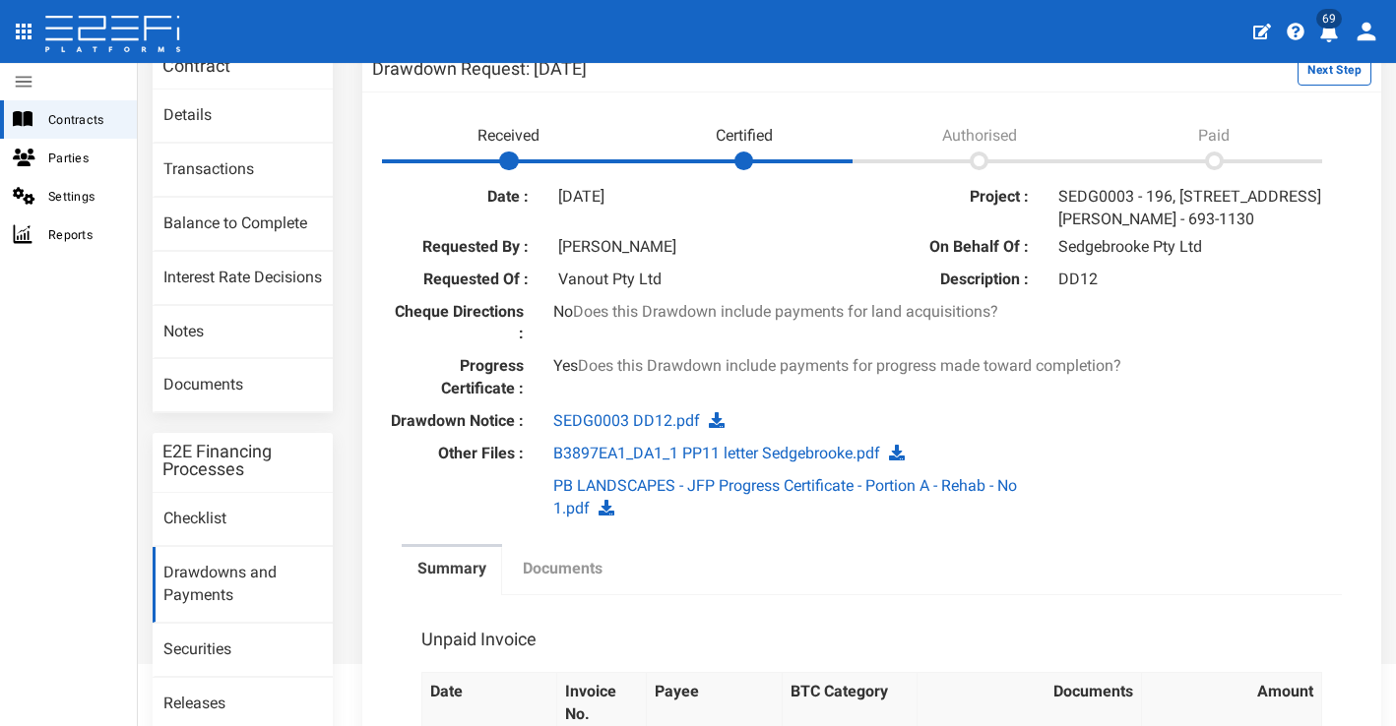
click at [577, 558] on label "Documents" at bounding box center [563, 569] width 80 height 23
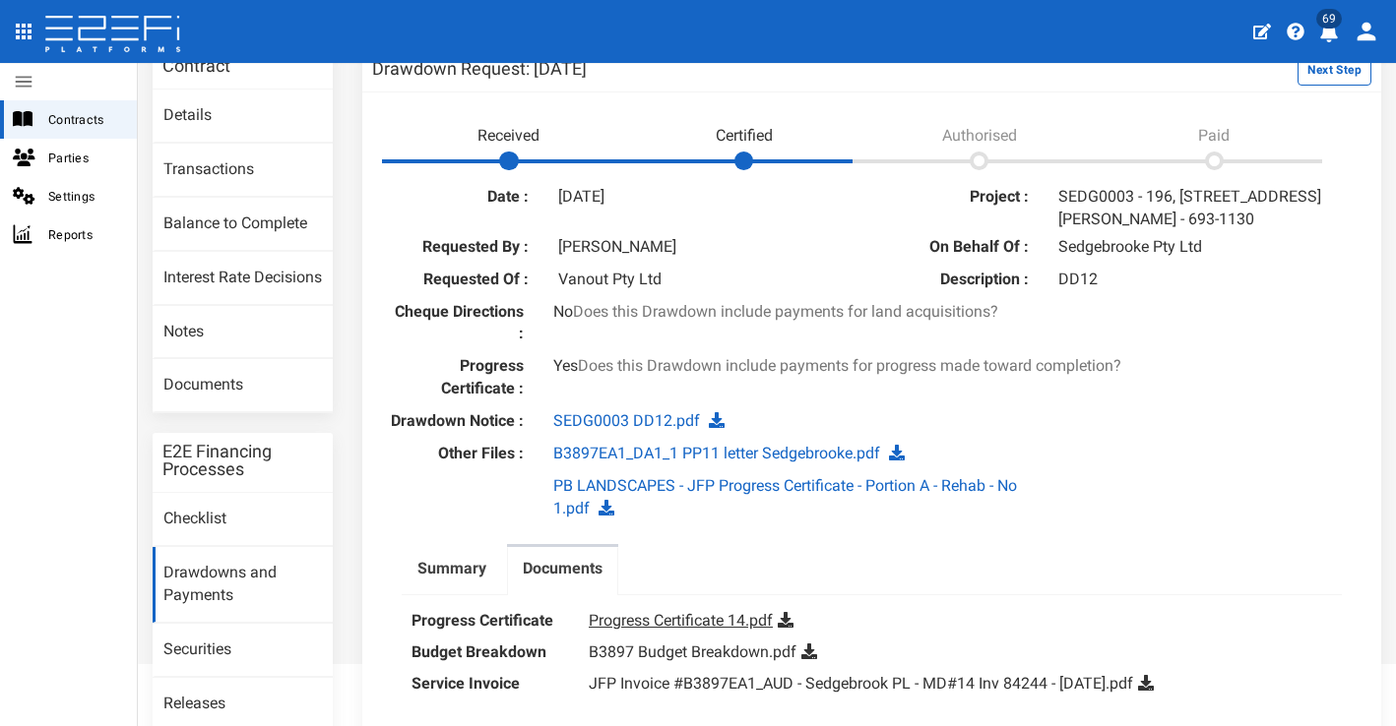
click at [704, 611] on link "Progress Certificate 14.pdf" at bounding box center [681, 620] width 184 height 19
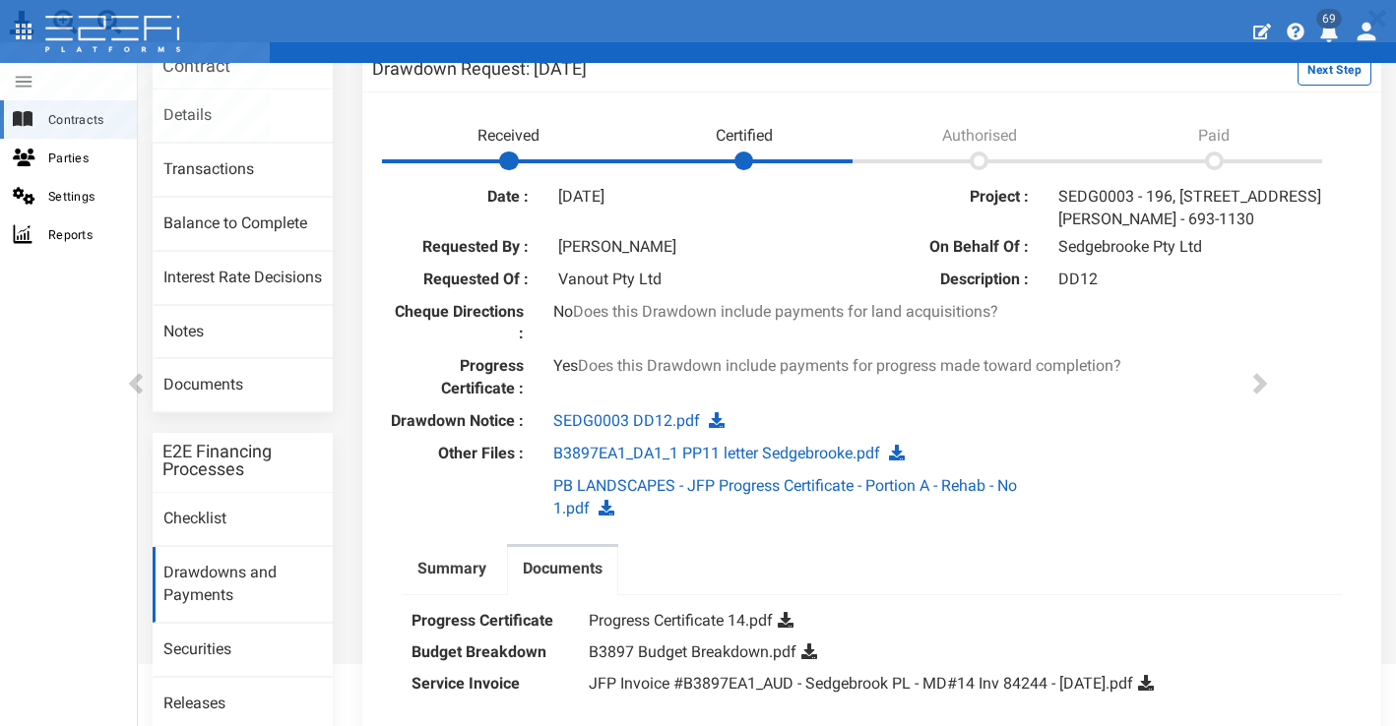
scroll to position [0, 0]
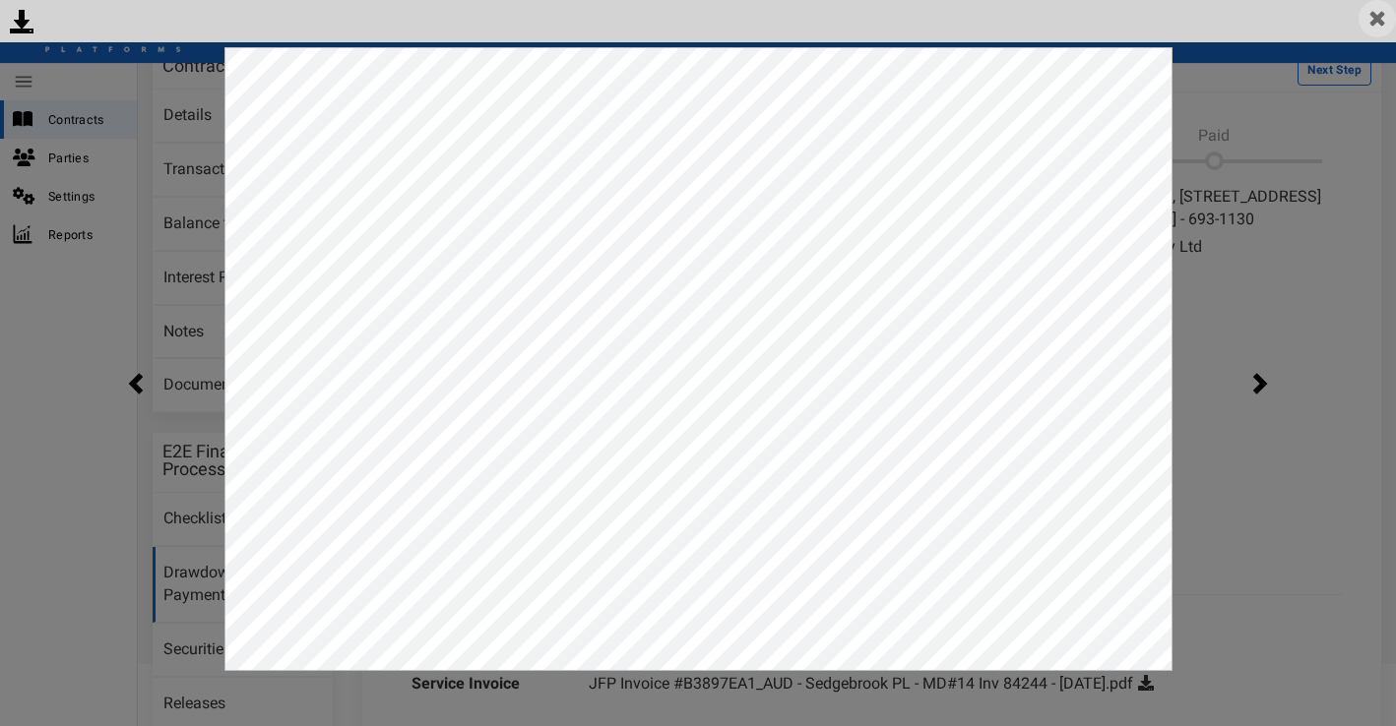
click at [1372, 29] on img at bounding box center [1376, 18] width 37 height 37
